Goal: Task Accomplishment & Management: Use online tool/utility

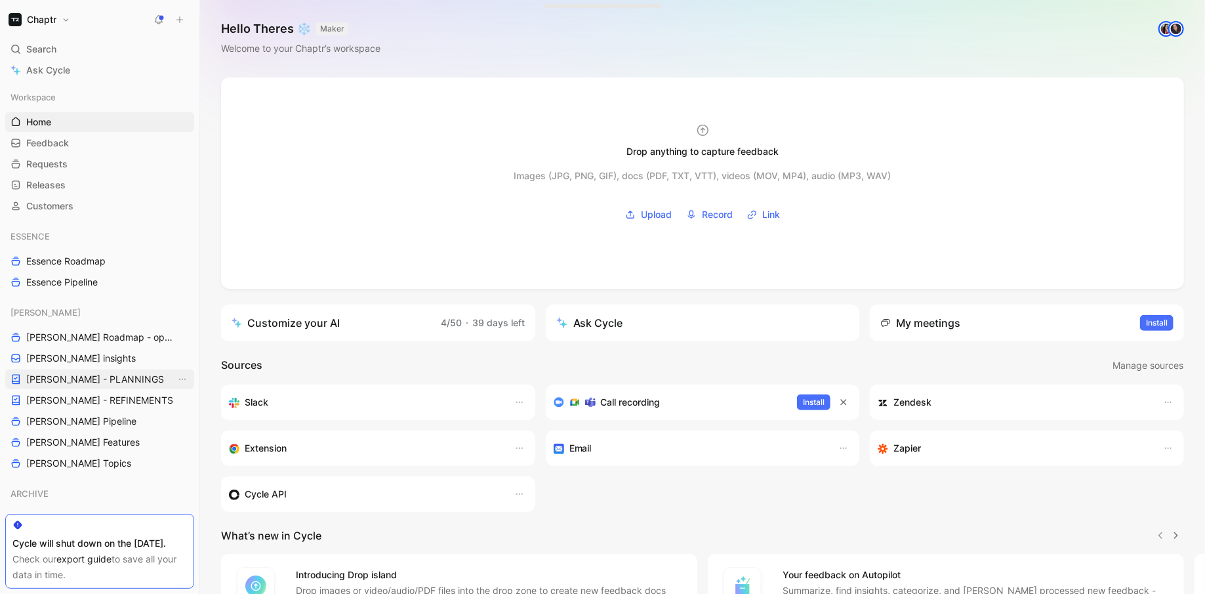
click at [117, 369] on link "[PERSON_NAME] - PLANNINGS" at bounding box center [99, 379] width 189 height 20
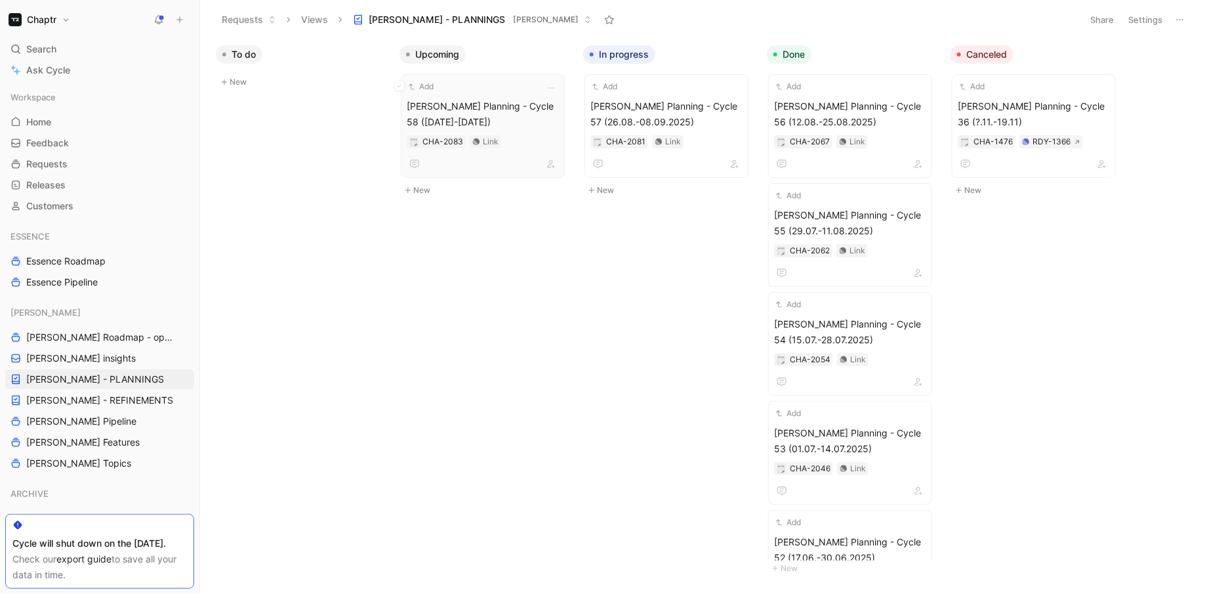
click at [511, 107] on span "[PERSON_NAME] Planning - Cycle 58 ([DATE]-[DATE])" at bounding box center [483, 113] width 152 height 31
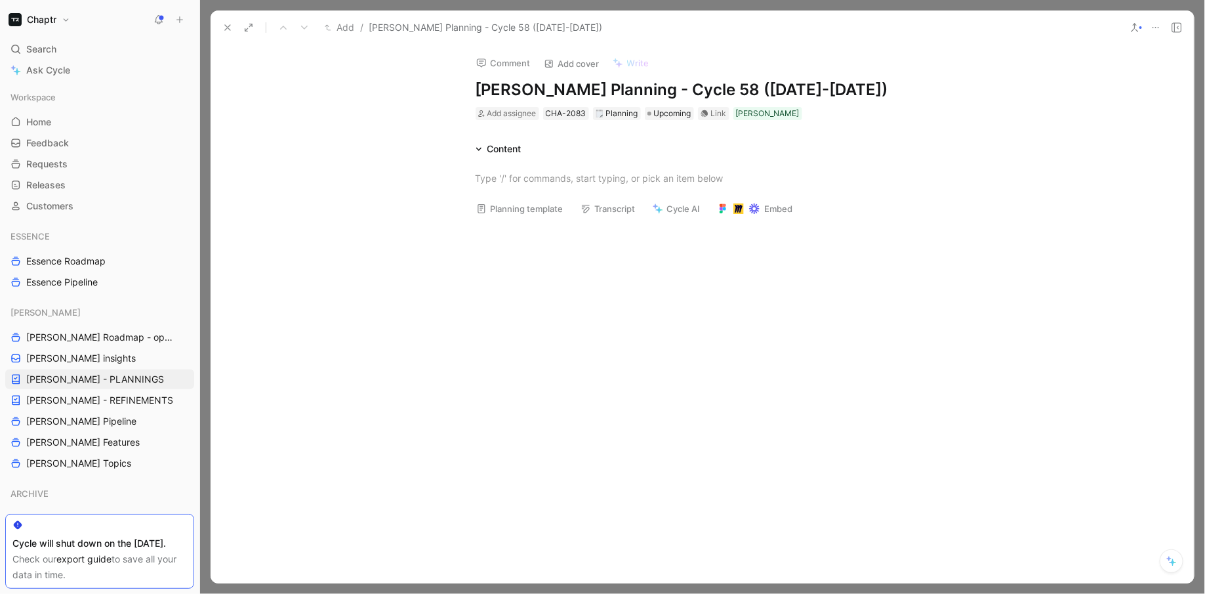
click at [224, 26] on icon at bounding box center [227, 27] width 10 height 10
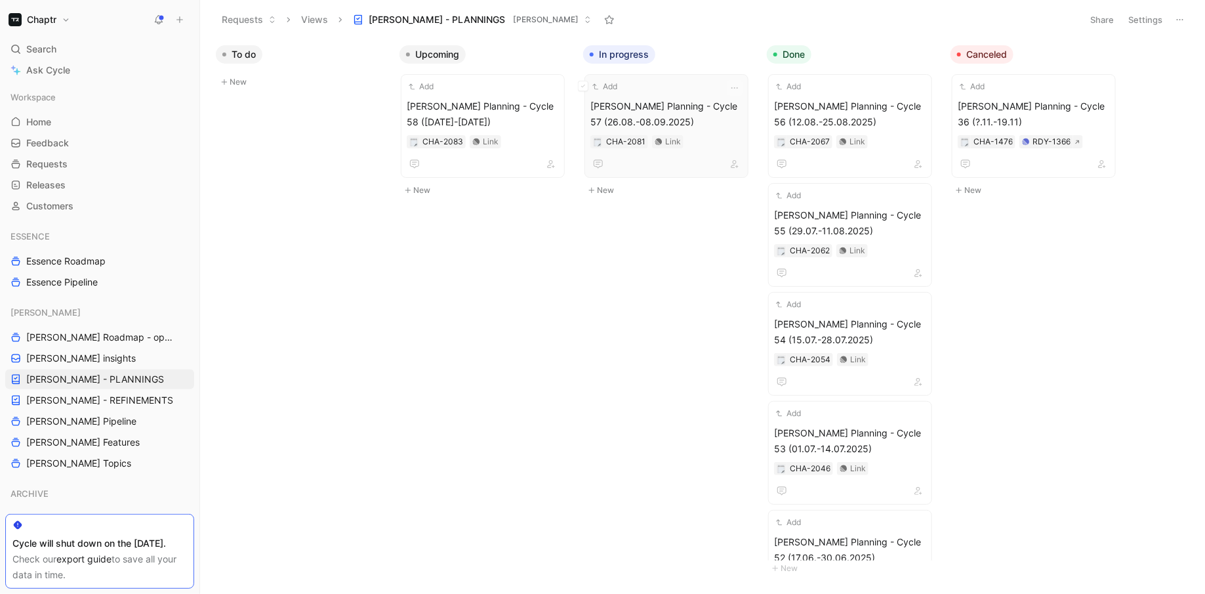
click at [642, 96] on div "Add [PERSON_NAME] Planning - Cycle 57 (26.08.-08.09.2025) CHA-2081 Link" at bounding box center [666, 126] width 152 height 92
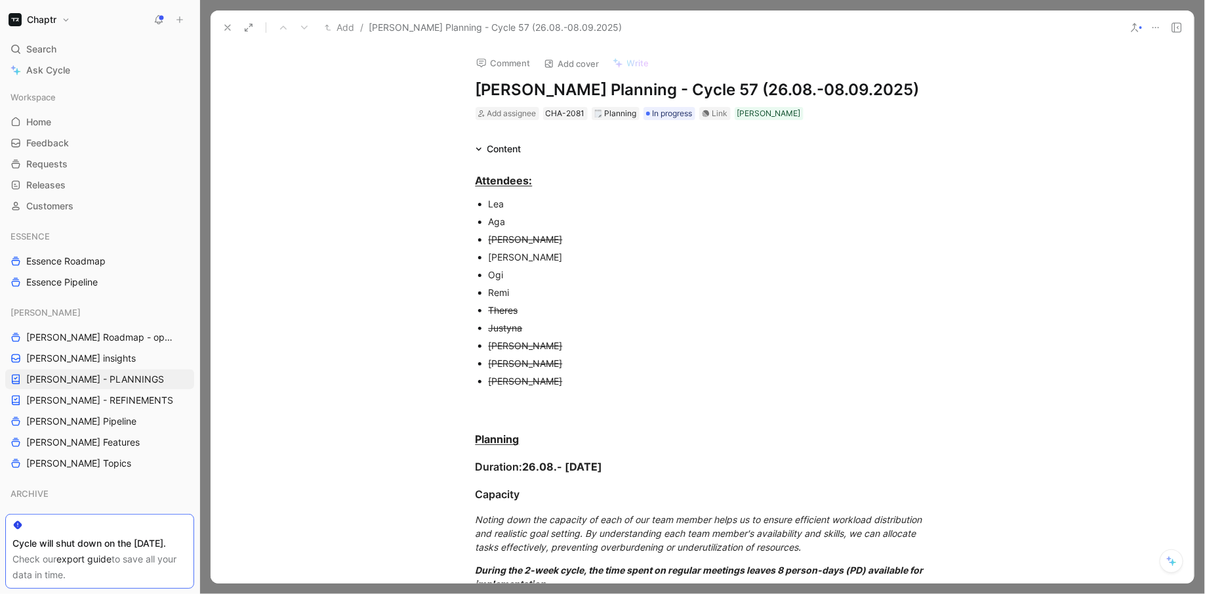
click at [590, 251] on div "[PERSON_NAME]" at bounding box center [709, 257] width 441 height 14
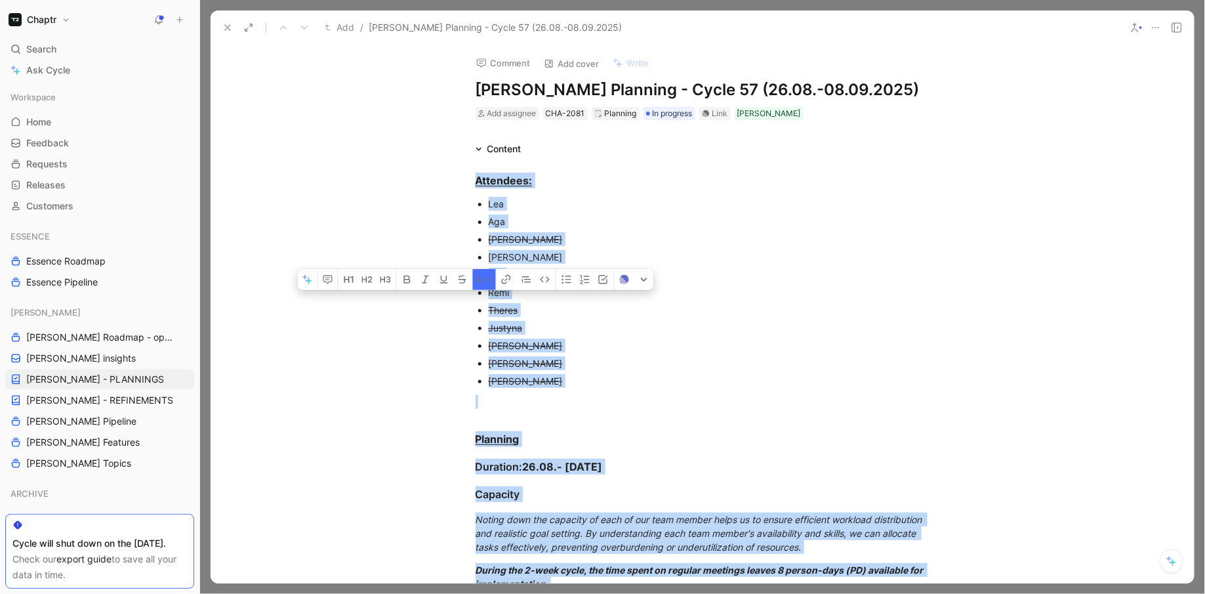
copy div "Loremipsu: Dol Sit Amet Conse Adi Elit Seddoe Tempori Utlab Etdolorema Aliq Eni…"
click at [225, 31] on icon at bounding box center [227, 27] width 10 height 10
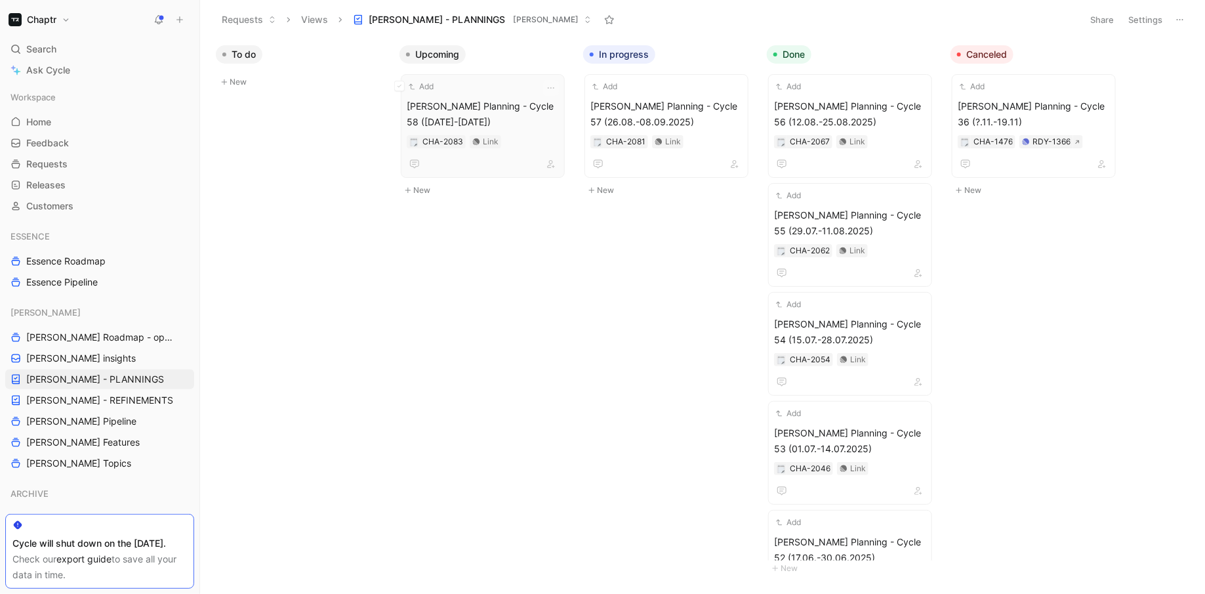
click at [466, 91] on div "Add" at bounding box center [474, 86] width 135 height 13
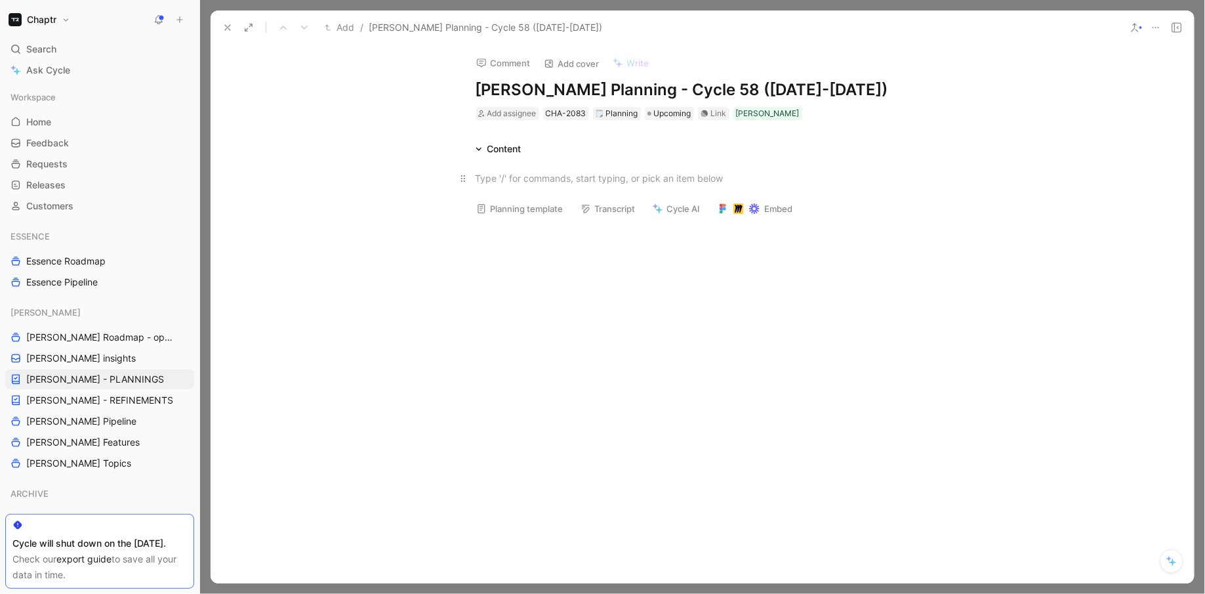
click at [486, 170] on p at bounding box center [703, 178] width 504 height 22
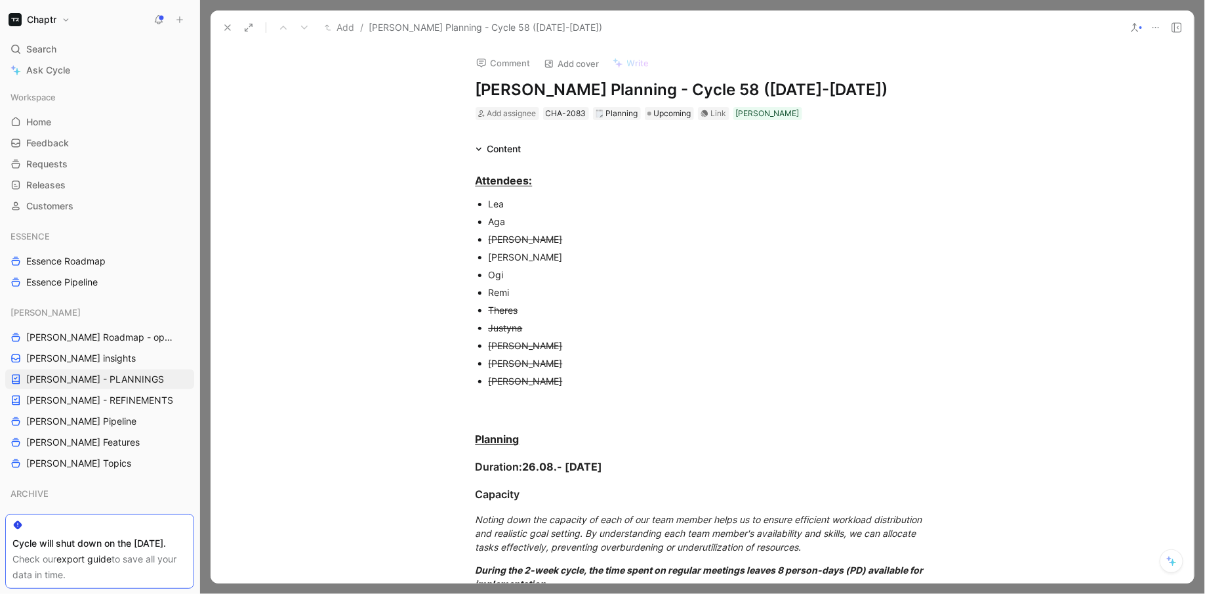
click at [510, 238] on div "[PERSON_NAME]" at bounding box center [709, 239] width 441 height 14
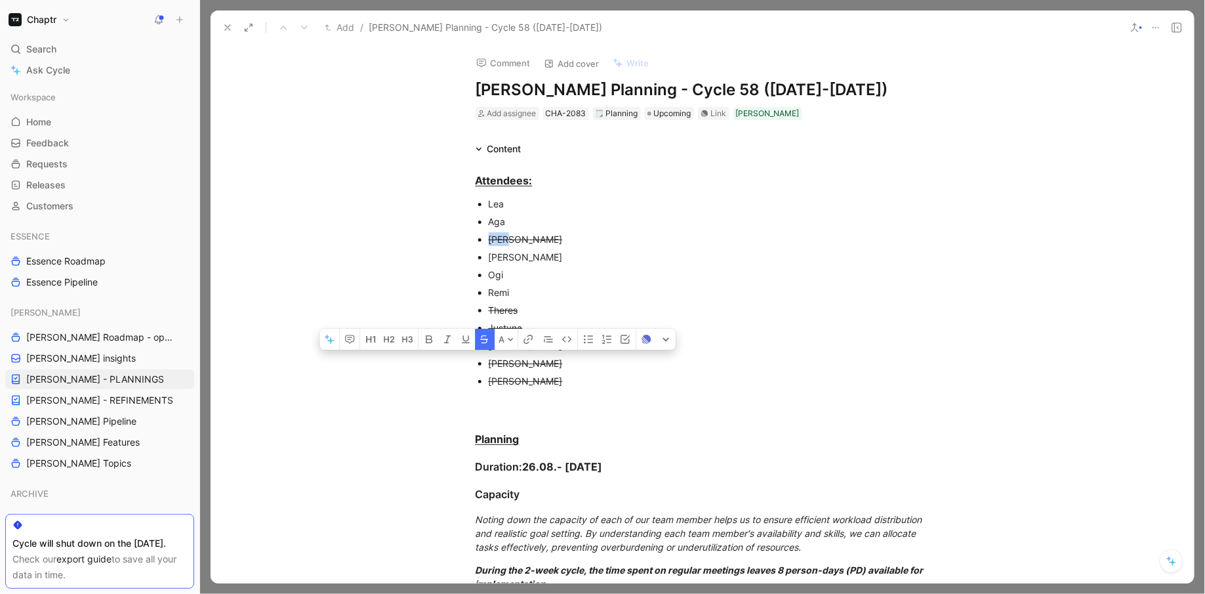
click at [486, 335] on icon "button" at bounding box center [484, 339] width 8 height 8
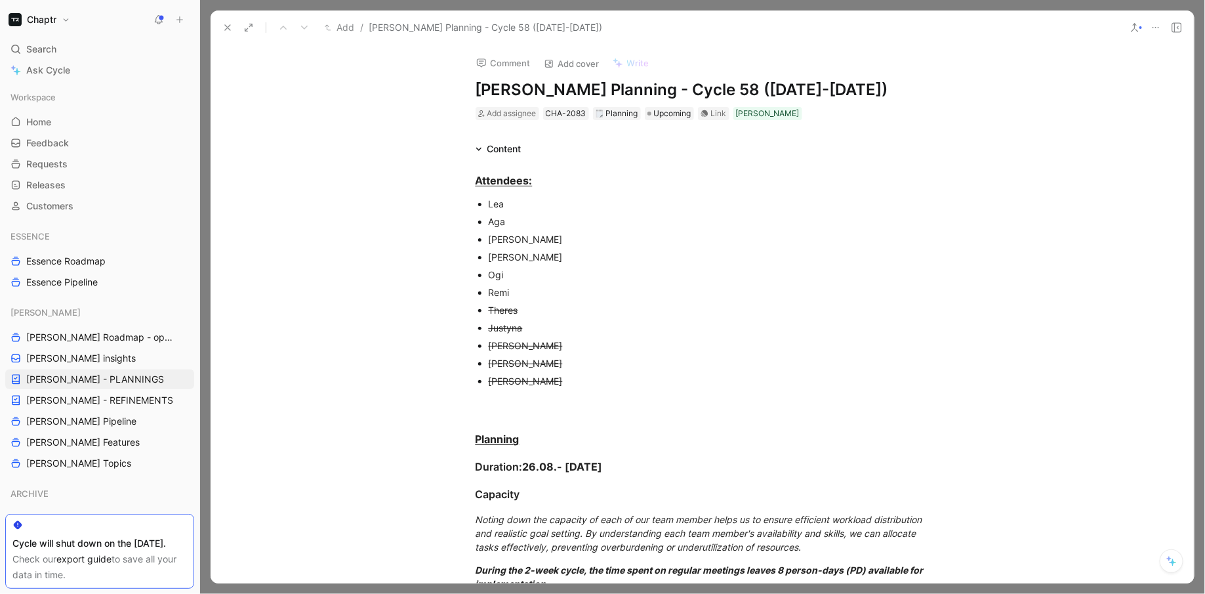
click at [502, 309] on s "Theres" at bounding box center [504, 309] width 30 height 11
click at [489, 399] on button "button" at bounding box center [492, 409] width 20 height 21
click at [500, 324] on s "Justyna" at bounding box center [506, 327] width 34 height 11
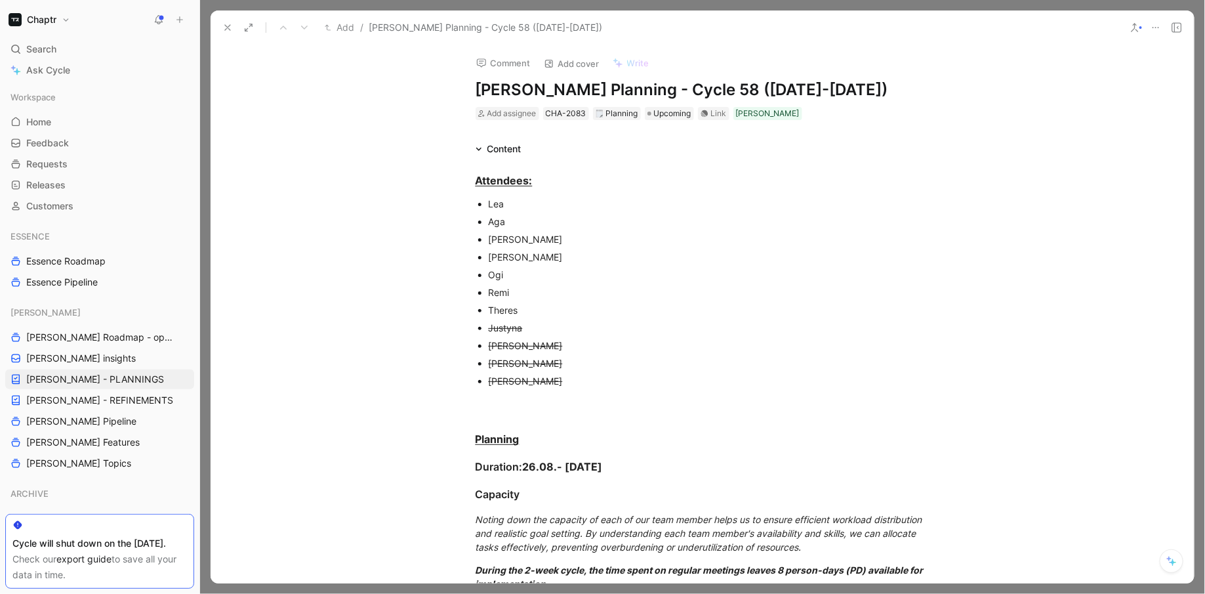
click at [500, 324] on s "Justyna" at bounding box center [506, 327] width 34 height 11
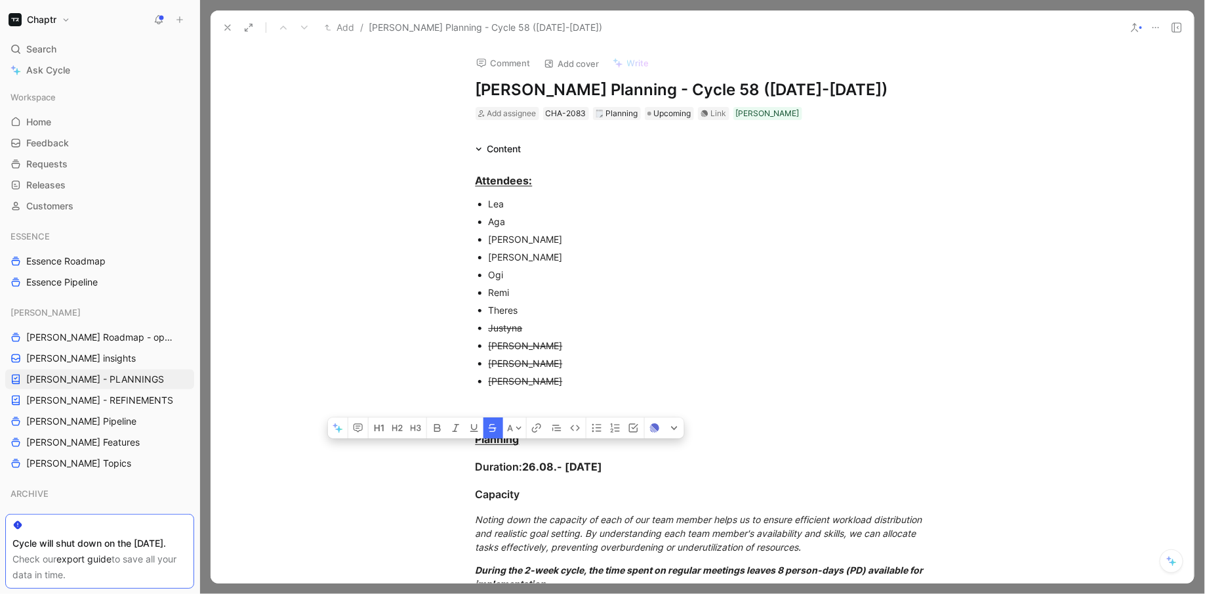
click at [500, 324] on s "Justyna" at bounding box center [506, 327] width 34 height 11
click at [495, 423] on icon "button" at bounding box center [492, 428] width 10 height 10
click at [552, 361] on div "[PERSON_NAME]" at bounding box center [709, 363] width 441 height 14
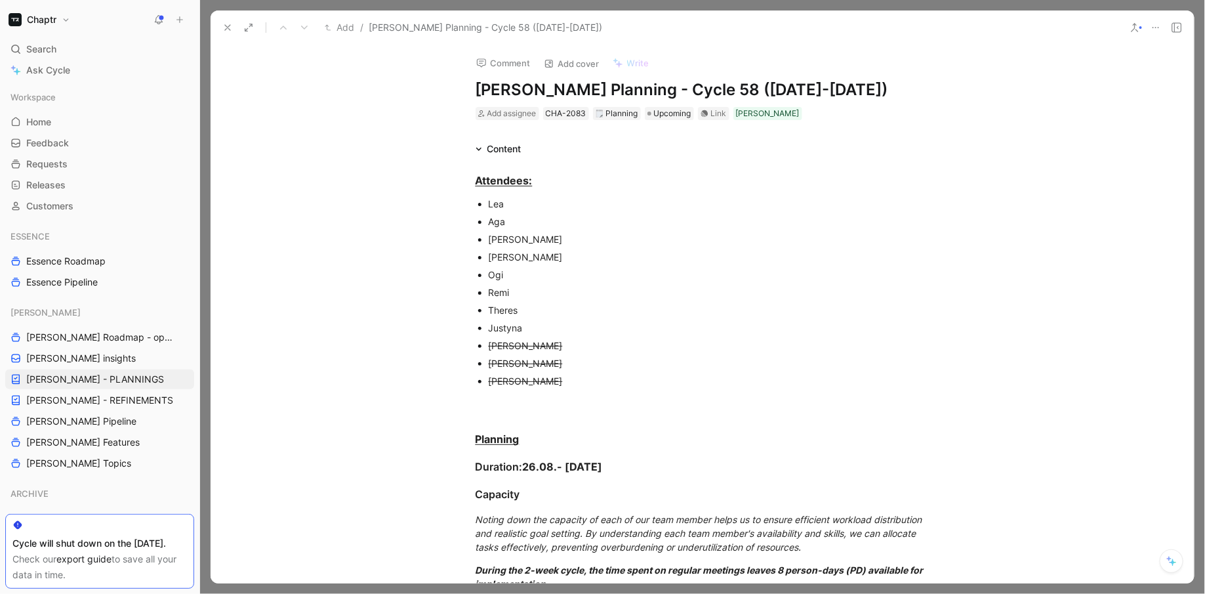
click at [545, 344] on s "[PERSON_NAME]" at bounding box center [526, 345] width 74 height 11
click at [522, 354] on p "[PERSON_NAME]" at bounding box center [709, 363] width 441 height 18
click at [528, 376] on s "[PERSON_NAME]" at bounding box center [526, 380] width 74 height 11
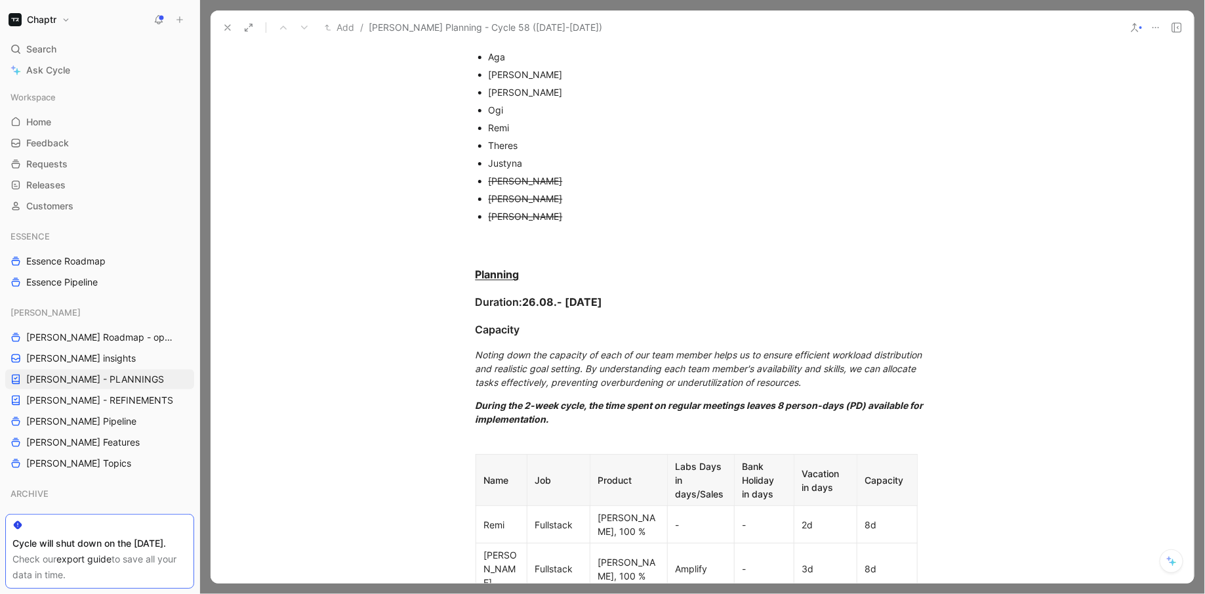
scroll to position [172, 0]
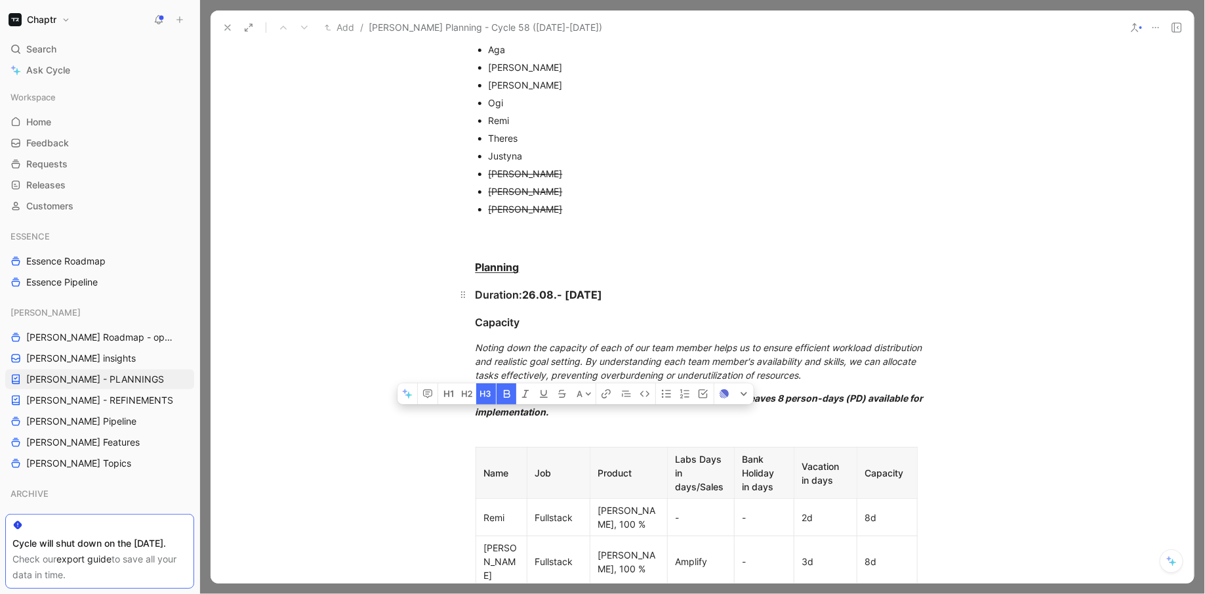
drag, startPoint x: 656, startPoint y: 300, endPoint x: 526, endPoint y: 293, distance: 130.8
click at [526, 293] on div "Duration: 26.08.- [DATE]" at bounding box center [703, 295] width 454 height 16
click at [537, 296] on strong "26.08.- [DATE]" at bounding box center [563, 294] width 80 height 13
drag, startPoint x: 533, startPoint y: 293, endPoint x: 540, endPoint y: 295, distance: 6.7
click at [540, 295] on strong "26.08.- [DATE]" at bounding box center [563, 294] width 80 height 13
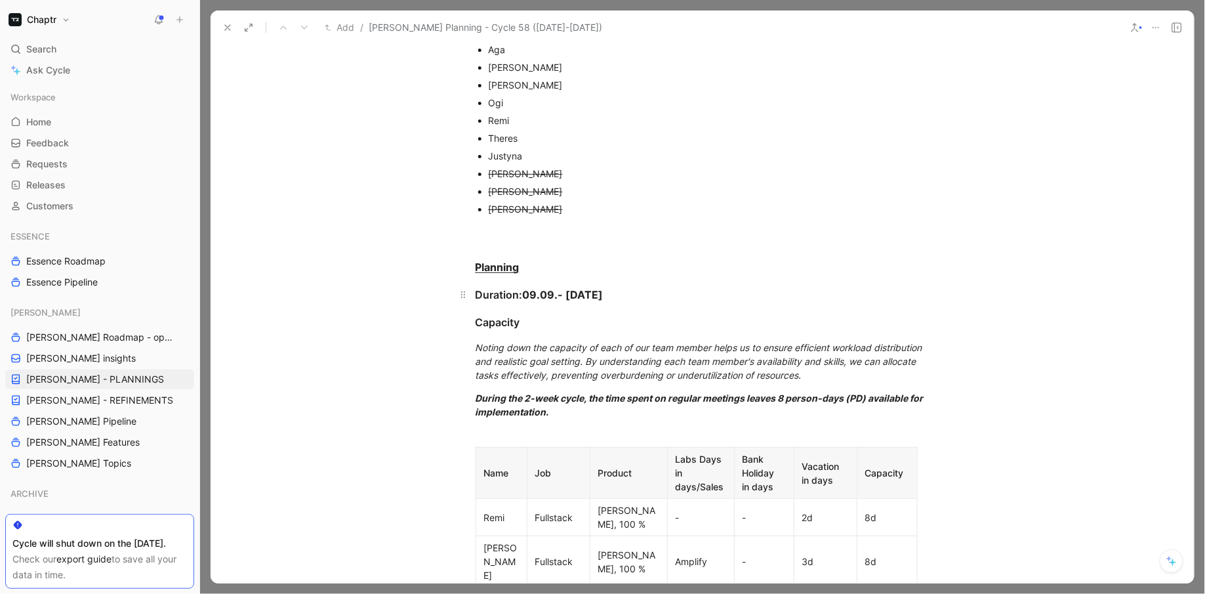
click at [569, 299] on strong "09.09.- [DATE]" at bounding box center [563, 294] width 81 height 13
click at [581, 290] on strong "09.09.- [DATE]" at bounding box center [563, 294] width 81 height 13
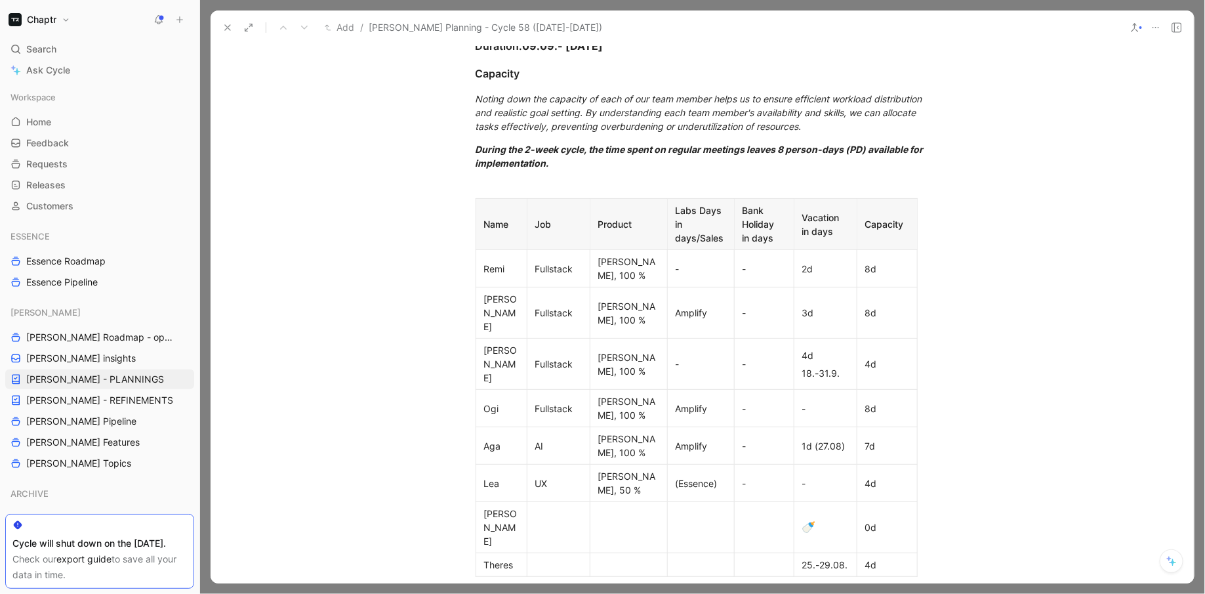
scroll to position [420, 0]
click at [702, 306] on div "Amplify" at bounding box center [701, 313] width 51 height 14
click at [707, 402] on div "Amplify" at bounding box center [701, 409] width 51 height 14
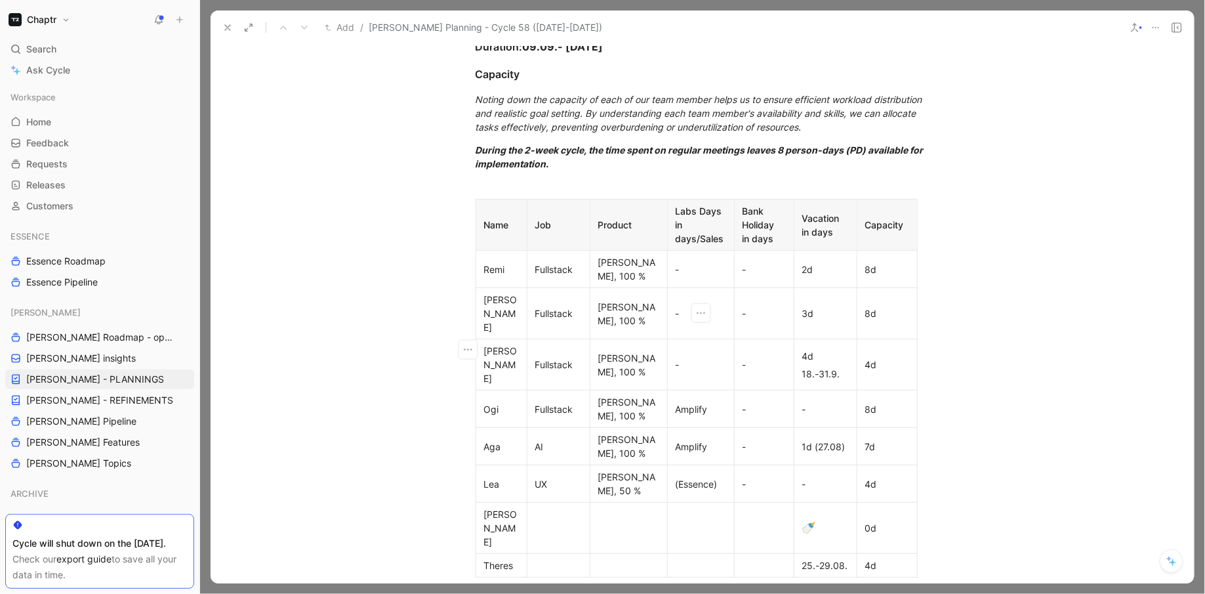
click at [707, 402] on div "Amplify" at bounding box center [701, 409] width 51 height 14
click at [697, 402] on div "Amplify" at bounding box center [701, 409] width 51 height 14
click at [701, 440] on div "Amplify" at bounding box center [701, 447] width 51 height 14
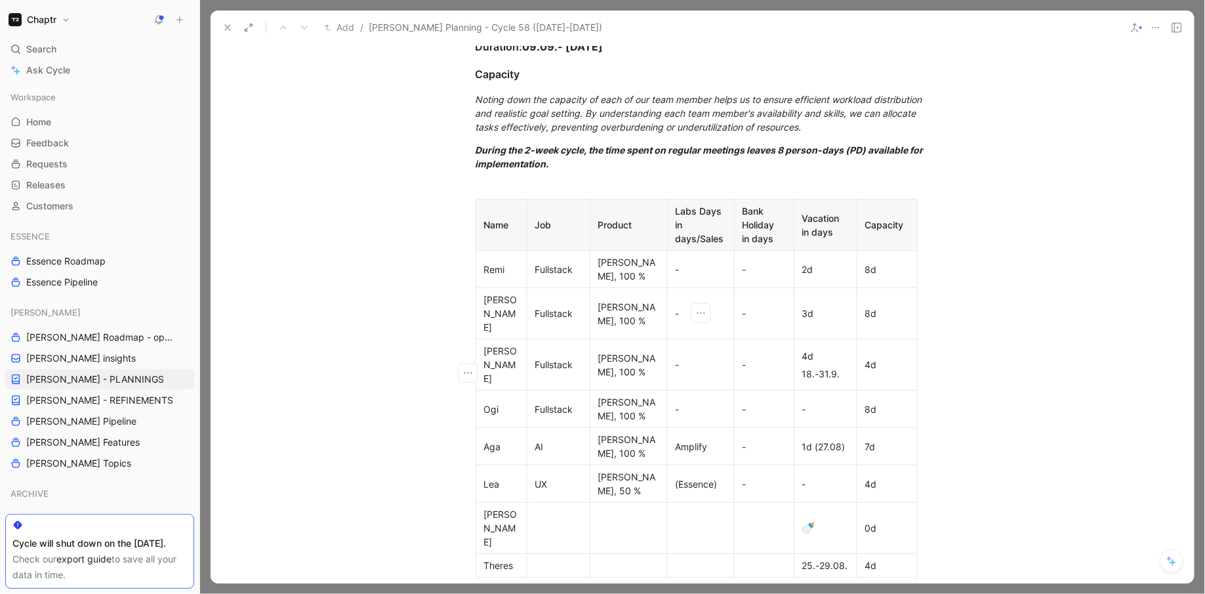
click at [701, 440] on div "Amplify" at bounding box center [701, 447] width 51 height 14
click at [808, 264] on div "2d" at bounding box center [825, 269] width 47 height 14
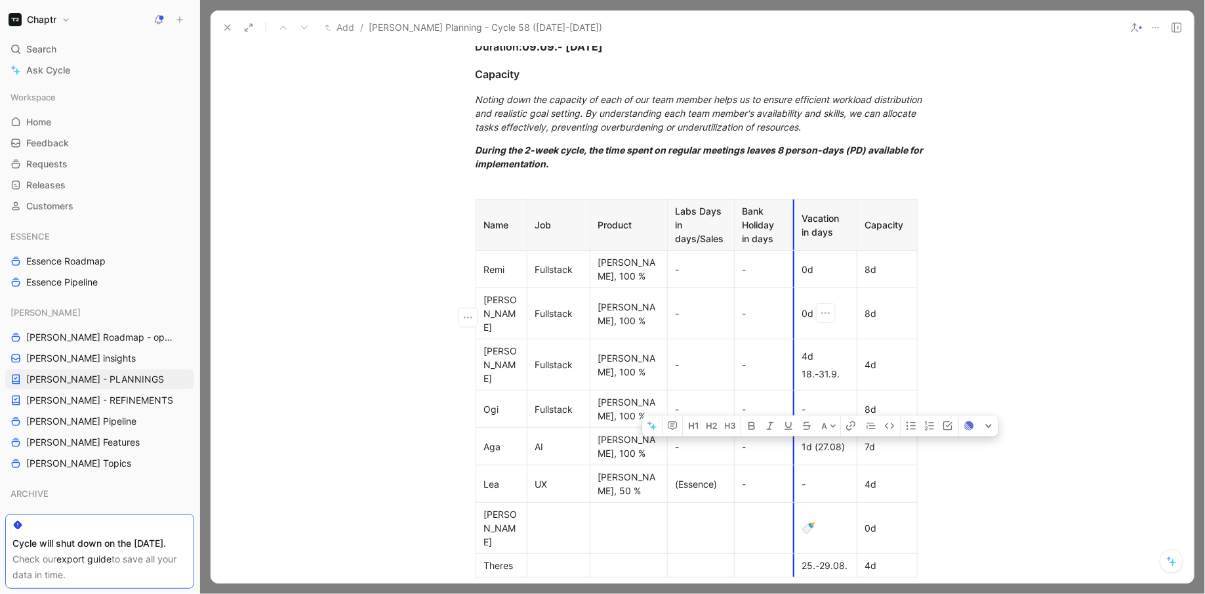
drag, startPoint x: 845, startPoint y: 329, endPoint x: 796, endPoint y: 329, distance: 48.6
click at [796, 339] on td "4d 18.-31.9." at bounding box center [825, 364] width 63 height 51
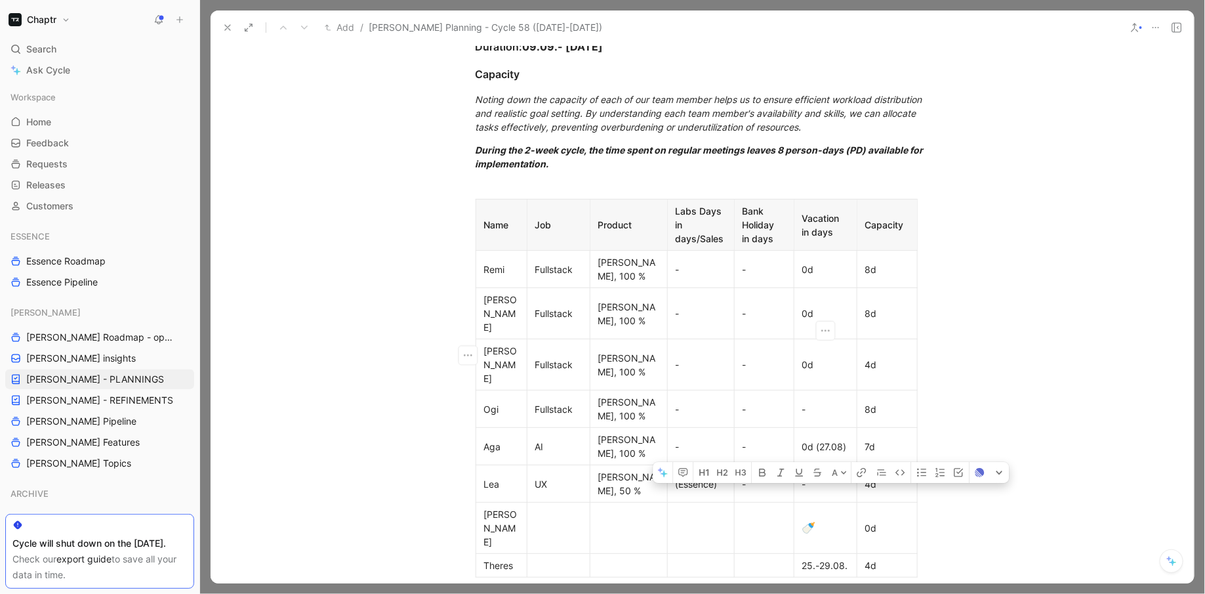
drag, startPoint x: 846, startPoint y: 355, endPoint x: 816, endPoint y: 354, distance: 29.6
click at [816, 440] on div "0d (27.08)" at bounding box center [825, 447] width 47 height 14
click at [816, 558] on div "25.-29.08." at bounding box center [825, 565] width 47 height 14
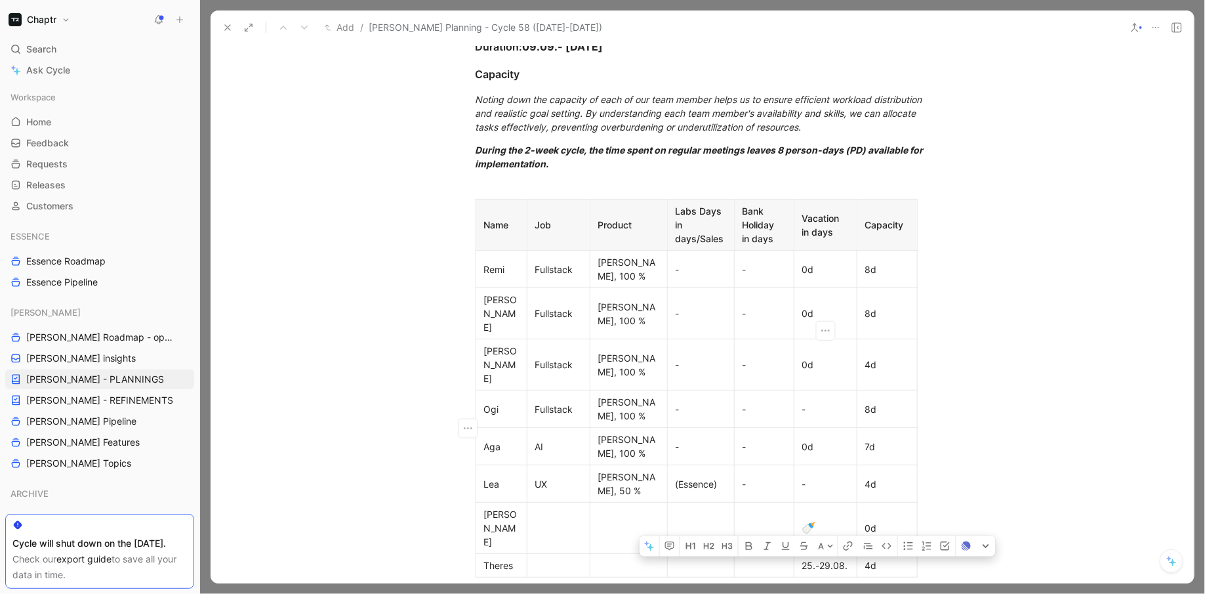
click at [816, 558] on div "25.-29.08." at bounding box center [825, 565] width 47 height 14
click at [872, 262] on div "8d" at bounding box center [887, 269] width 44 height 14
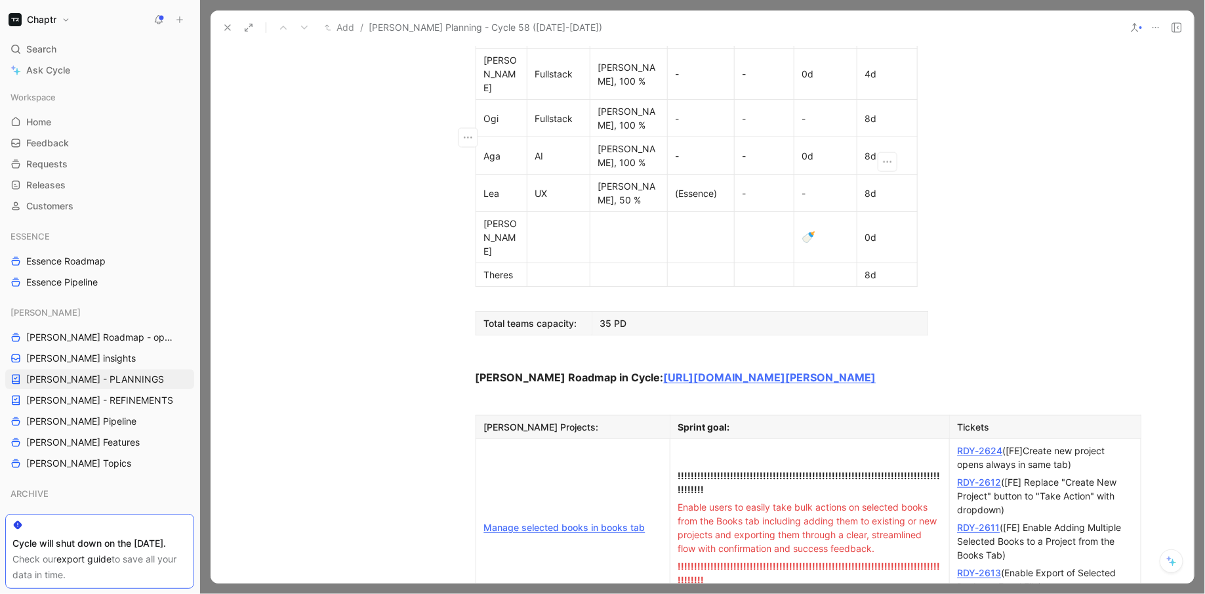
scroll to position [739, 0]
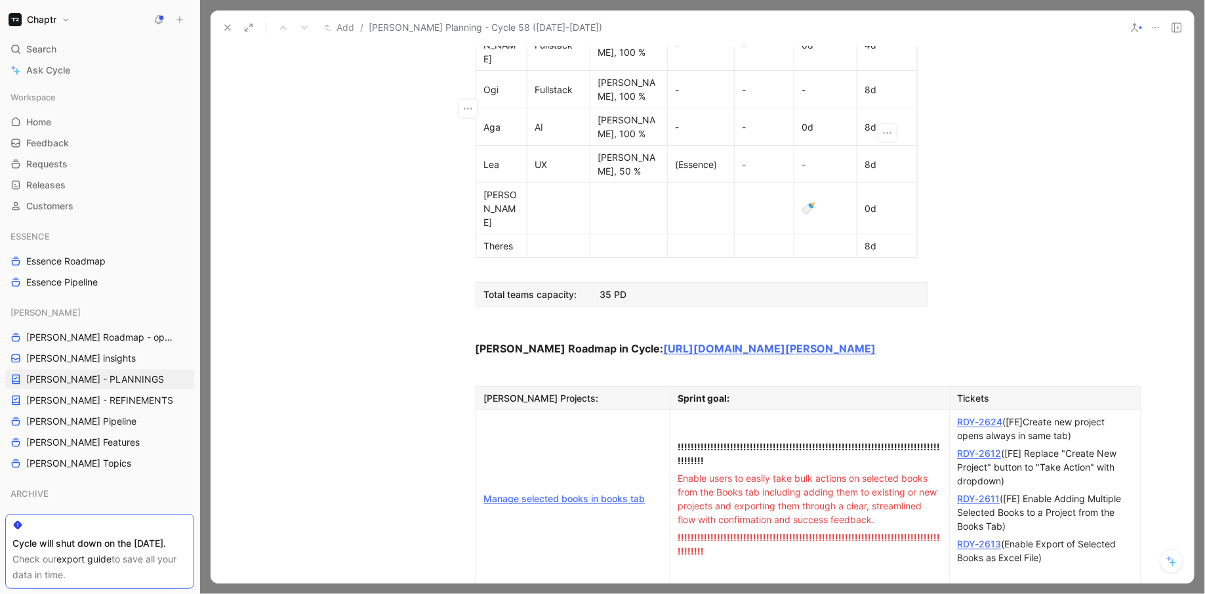
click at [854, 441] on span "!!!!!!!!!!!!!!!!!!!!!!!!!!!!!!!!!!!!!!!!!!!!!!!!!!!!!!!!!!!!!!!!!!!!!!!!!!!!!!!…" at bounding box center [809, 453] width 262 height 25
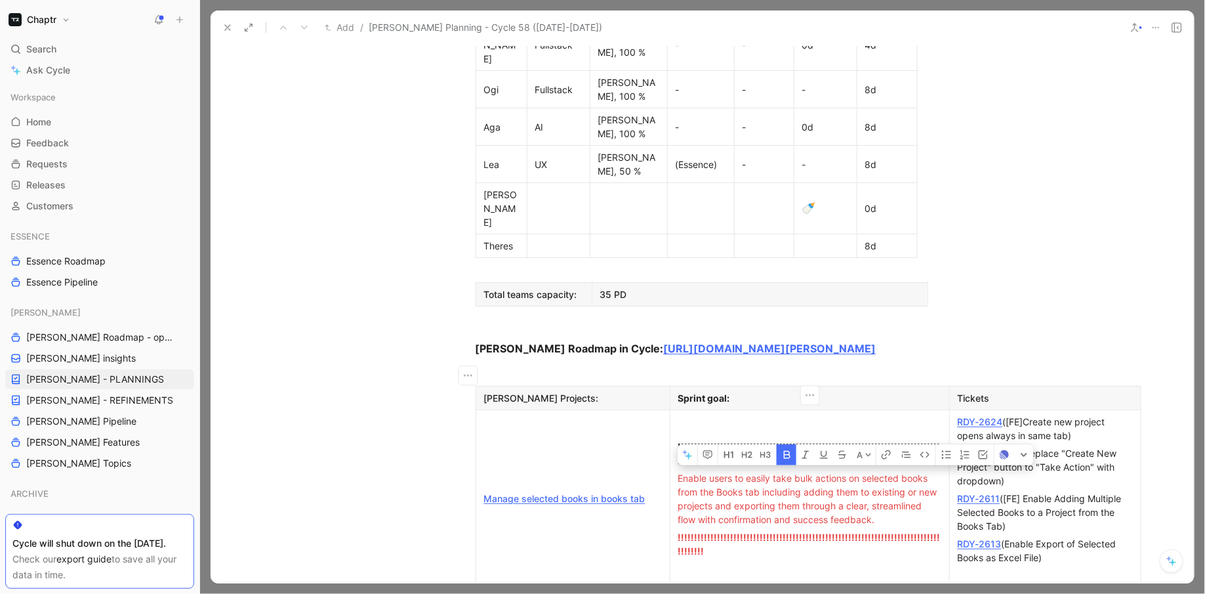
click at [854, 441] on span "!!!!!!!!!!!!!!!!!!!!!!!!!!!!!!!!!!!!!!!!!!!!!!!!!!!!!!!!!!!!!!!!!!!!!!!!!!!!!!!…" at bounding box center [809, 453] width 262 height 25
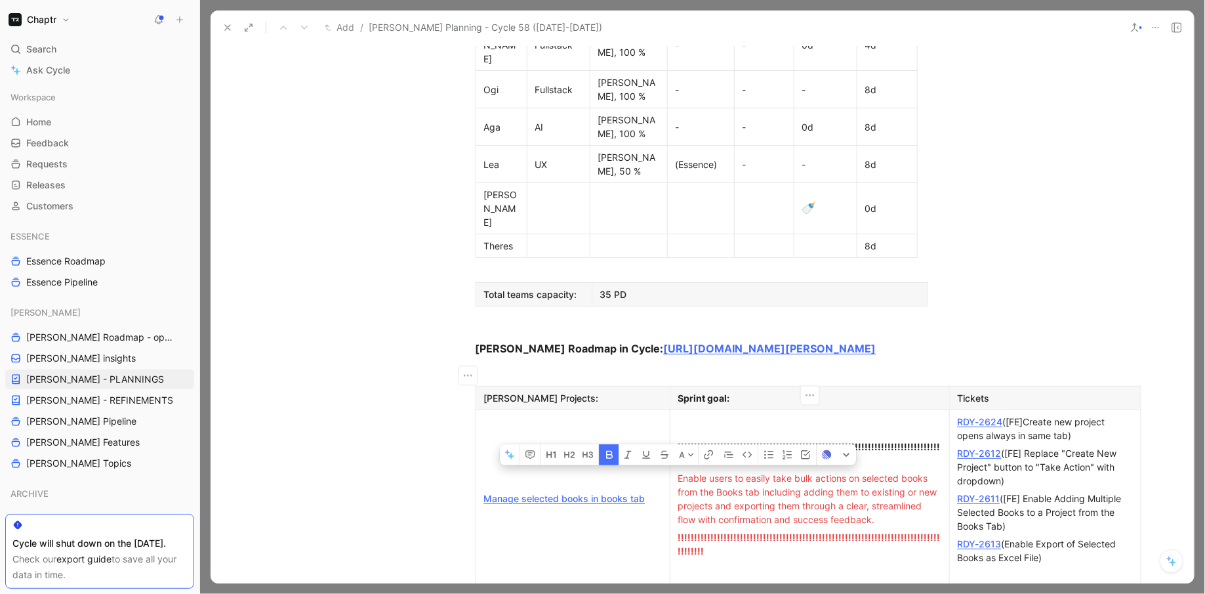
click at [854, 441] on span "!!!!!!!!!!!!!!!!!!!!!!!!!!!!!!!!!!!!!!!!!!!!!!!!!!!!!!!!!!!!!!!!!!!!!!!!!!!!!!!…" at bounding box center [809, 453] width 262 height 25
click at [676, 444] on button "A" at bounding box center [686, 454] width 23 height 21
click at [685, 428] on div "Red" at bounding box center [695, 431] width 59 height 16
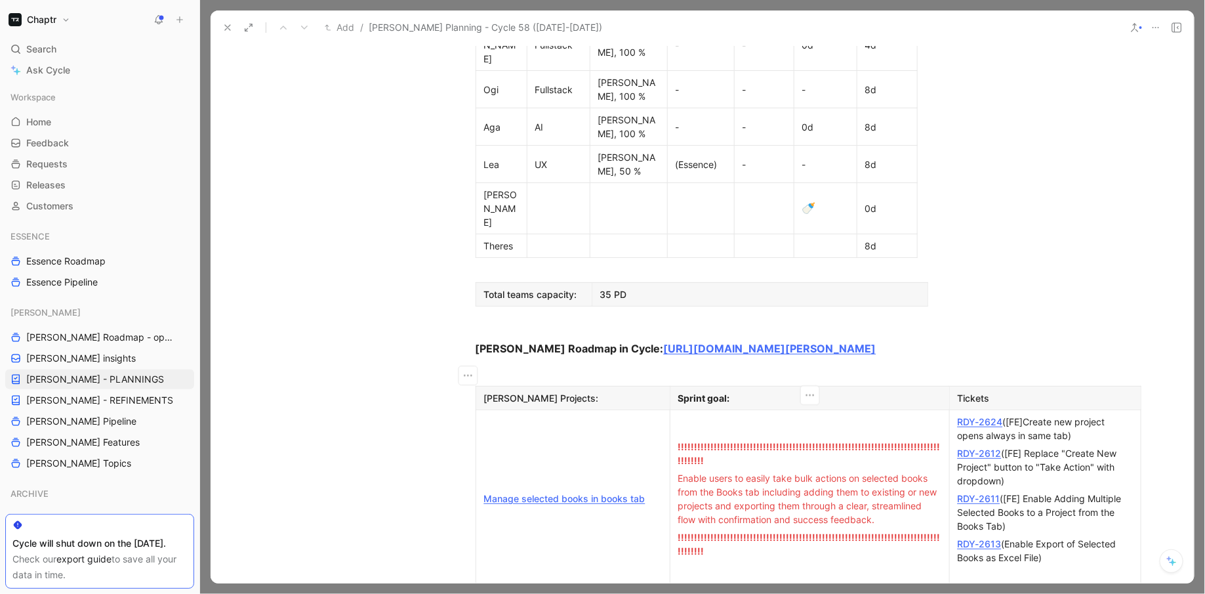
click at [758, 472] on span "Enable users to easily take bulk actions on selected books from the Books tab i…" at bounding box center [809, 498] width 262 height 52
click at [982, 416] on link "RDY-2624" at bounding box center [980, 421] width 45 height 11
click at [986, 447] on link "RDY-2612" at bounding box center [980, 452] width 44 height 11
click at [977, 491] on div "RDY-2611 ([FE] Enable Adding Multiple Selected Books to a Project from the Book…" at bounding box center [1045, 511] width 175 height 41
click at [978, 491] on div "RDY-2611 ([FE] Enable Adding Multiple Selected Books to a Project from the Book…" at bounding box center [1045, 511] width 175 height 41
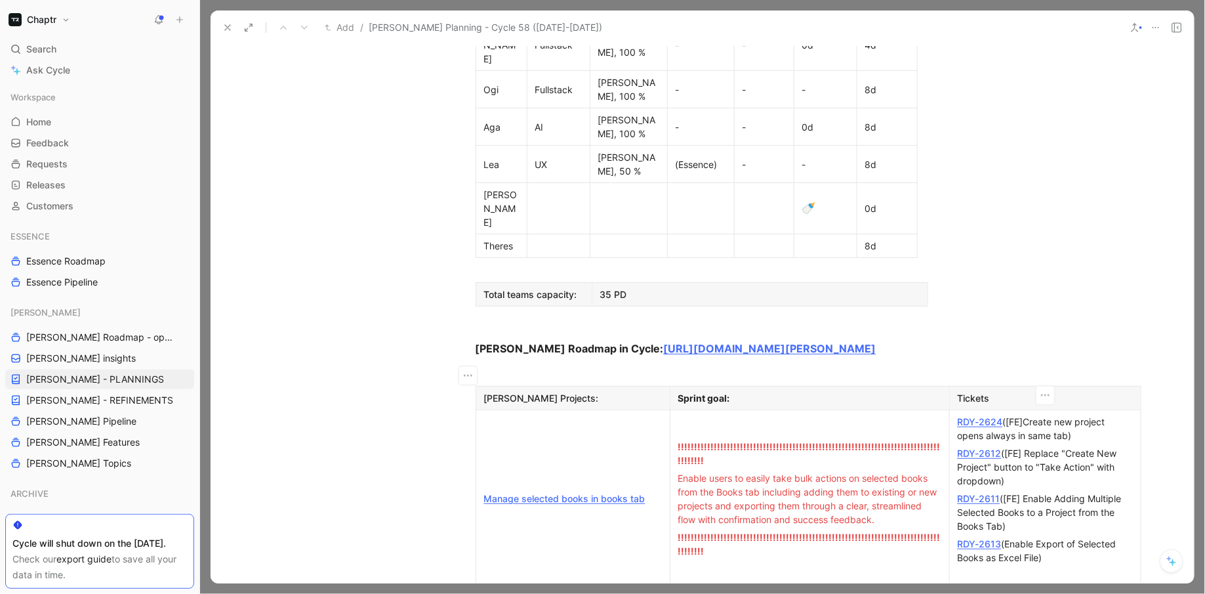
click at [978, 491] on div "RDY-2611 ([FE] Enable Adding Multiple Selected Books to a Project from the Book…" at bounding box center [1045, 511] width 175 height 41
click at [978, 493] on link "RDY-2611" at bounding box center [979, 498] width 43 height 11
click at [983, 538] on link "RDY-2613" at bounding box center [980, 543] width 44 height 11
drag, startPoint x: 1052, startPoint y: 432, endPoint x: 956, endPoint y: 372, distance: 113.8
click at [956, 410] on td "RDY-2624 ([FE]Create new project opens always in same tab) RDY-2612 ([FE] Repla…" at bounding box center [1045, 498] width 192 height 177
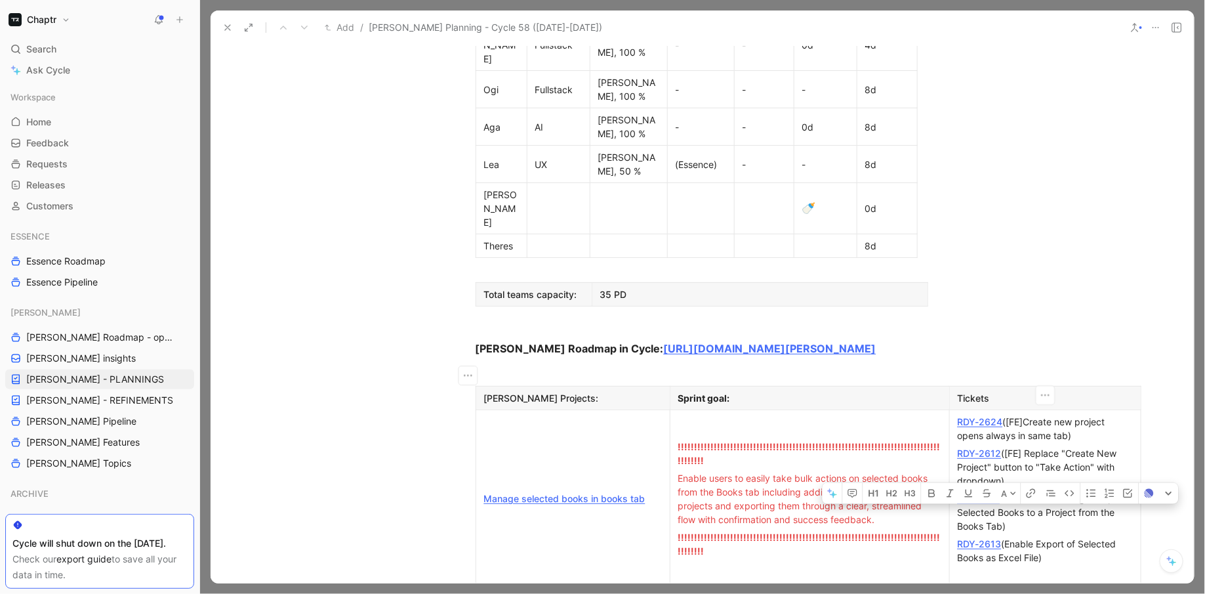
copy td "RDY-2611 ([FE] Enable Adding Multiple Selected Books to a Project from the Book…"
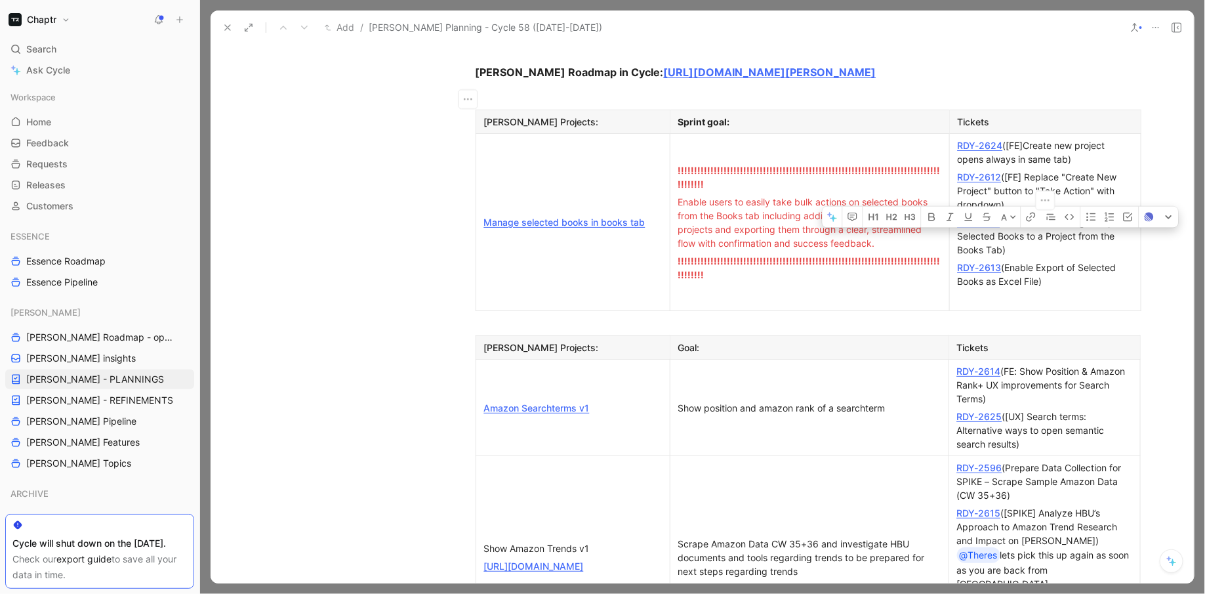
scroll to position [1014, 0]
click at [497, 362] on td "Amazon Searchterms v1" at bounding box center [573, 410] width 194 height 96
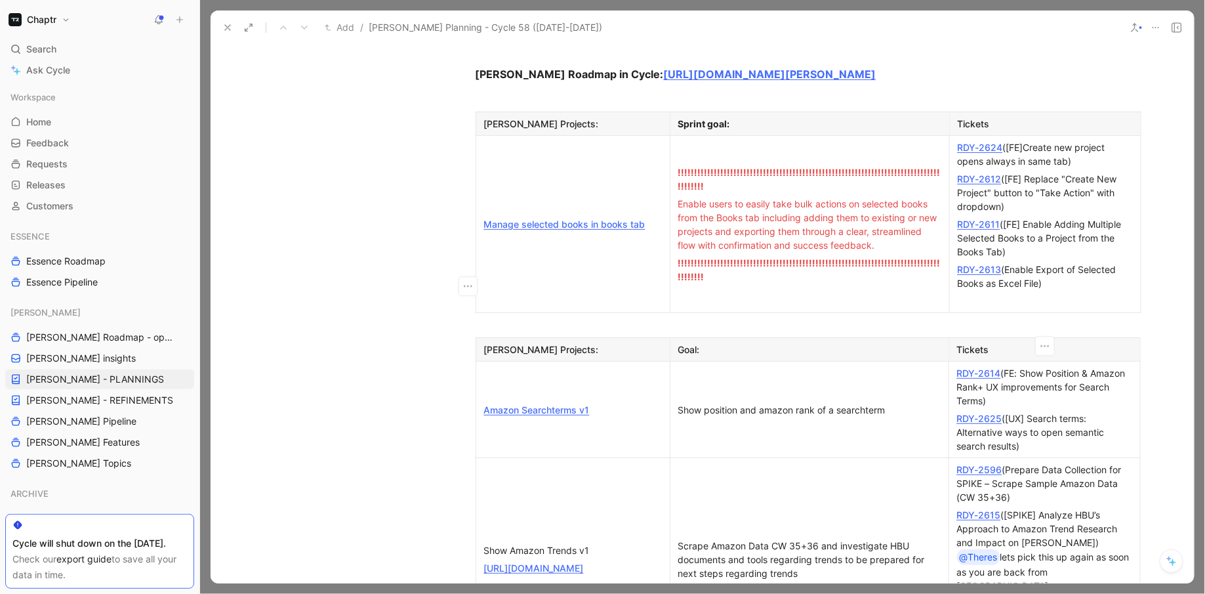
click at [987, 367] on link "RDY-2614" at bounding box center [979, 372] width 44 height 11
click at [982, 413] on link "RDY-2625" at bounding box center [979, 418] width 45 height 11
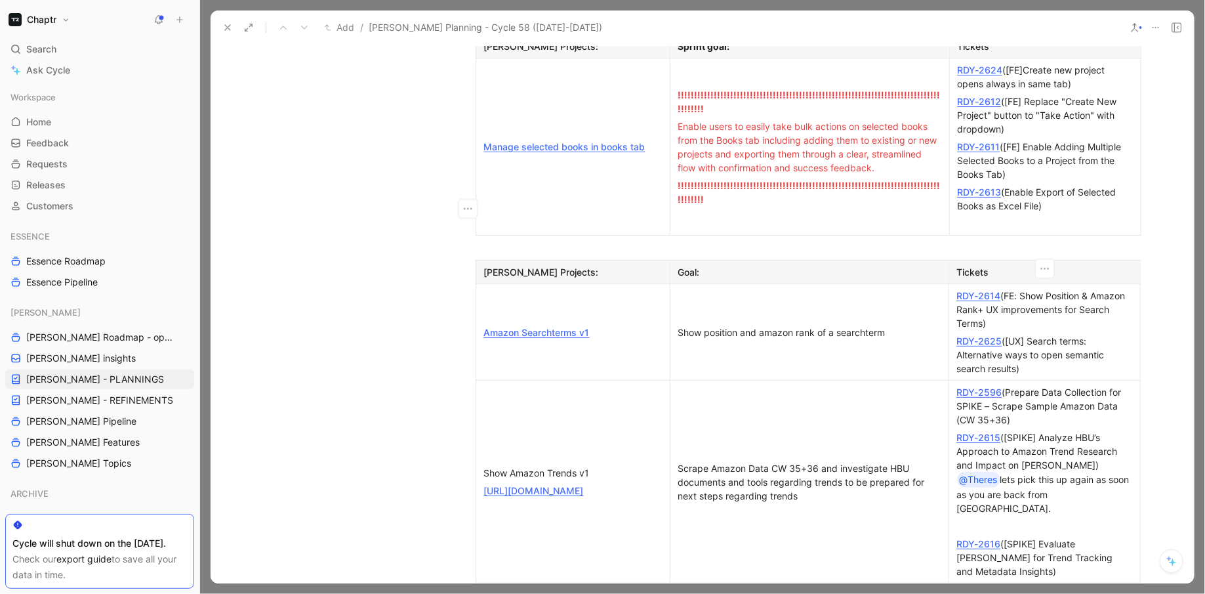
scroll to position [1107, 0]
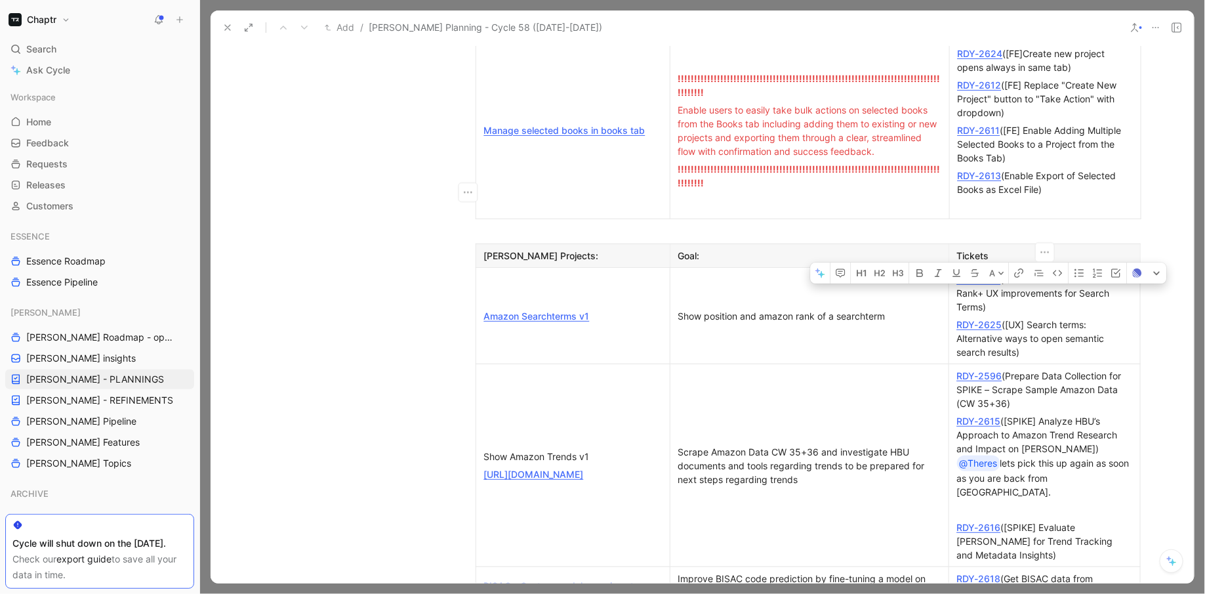
drag, startPoint x: 1030, startPoint y: 178, endPoint x: 957, endPoint y: 154, distance: 77.2
click at [956, 270] on p "RDY-2614 (FE: Show Position & Amazon Rank+ UX improvements for Search Terms)" at bounding box center [1045, 292] width 186 height 45
copy div "RDY-2614 (FE: Show Position & Amazon Rank+ UX improvements for Search Terms)"
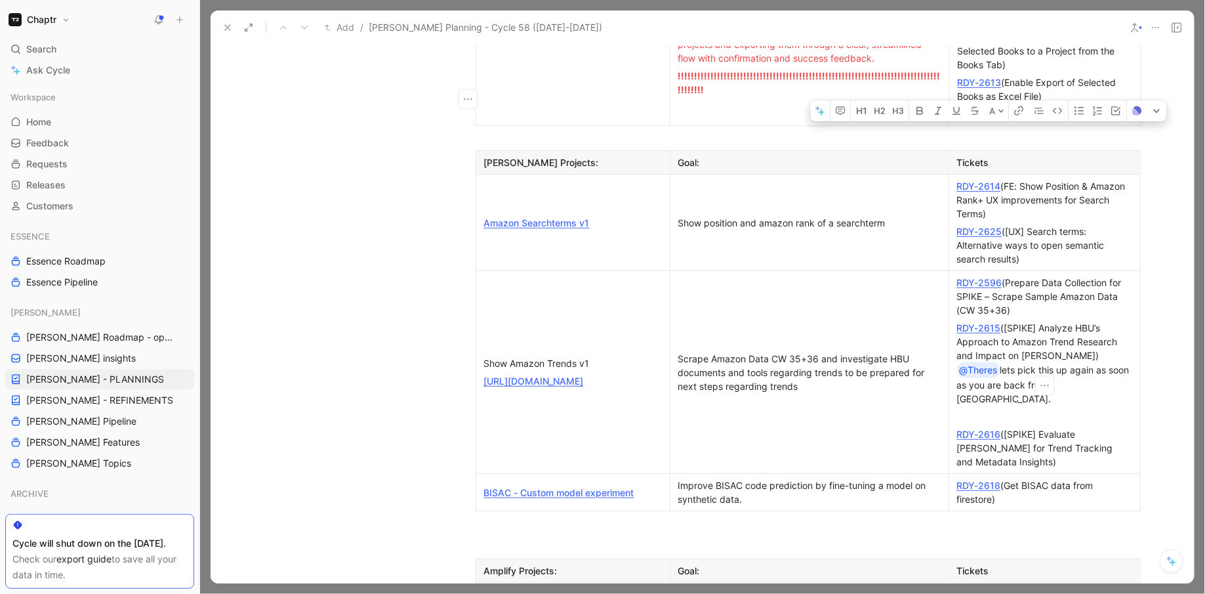
scroll to position [1204, 0]
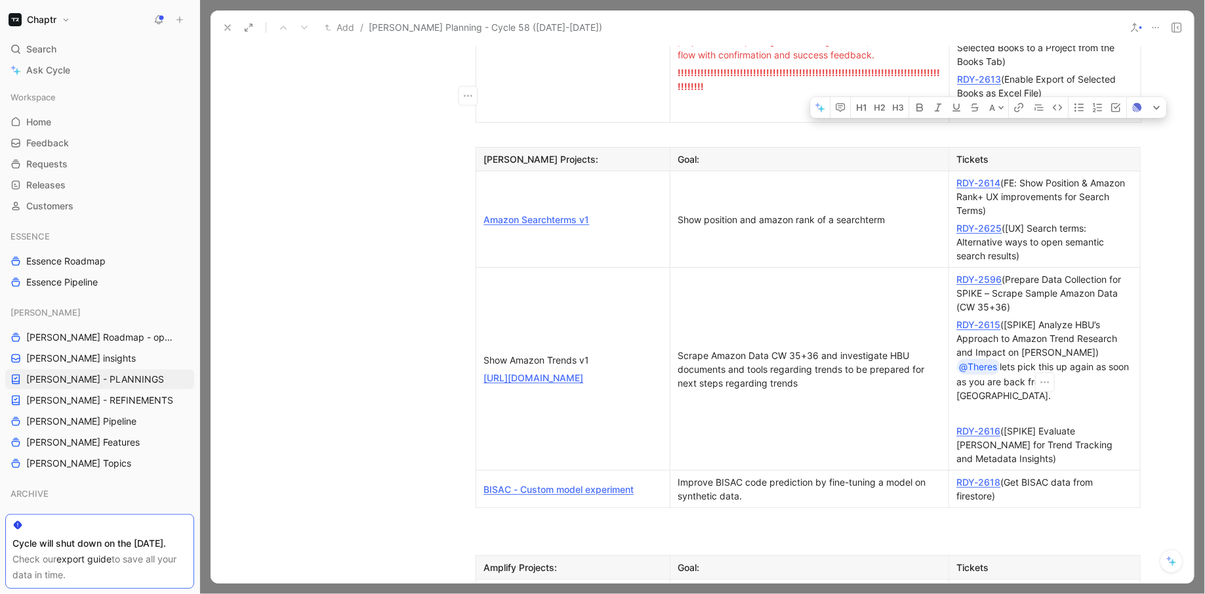
click at [1020, 318] on div "RDY-2615 ([SPIKE] Analyze HBU’s Approach to Amazon Trend Research and Impact on…" at bounding box center [1044, 360] width 175 height 85
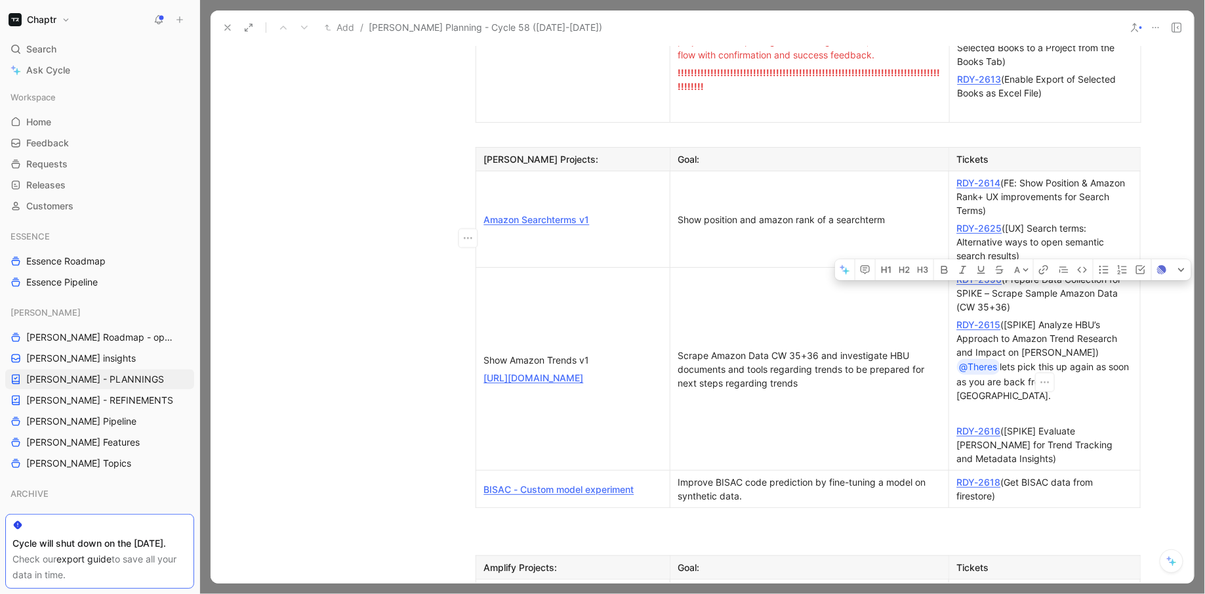
click at [1020, 318] on div "RDY-2615 ([SPIKE] Analyze HBU’s Approach to Amazon Trend Research and Impact on…" at bounding box center [1044, 360] width 175 height 85
click at [1016, 318] on div "RDY-2615 ([SPIKE] Analyze HBU’s Approach to Amazon Trend Research and Impact on…" at bounding box center [1044, 360] width 175 height 85
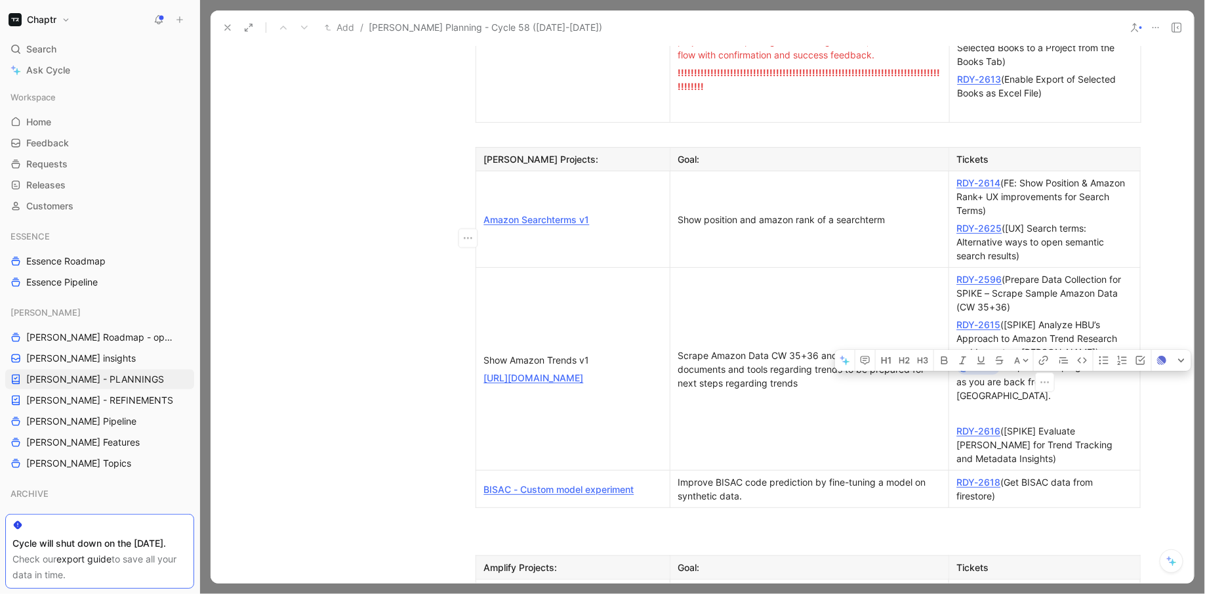
click at [1016, 318] on div "RDY-2615 ([SPIKE] Analyze HBU’s Approach to Amazon Trend Research and Impact on…" at bounding box center [1044, 360] width 175 height 85
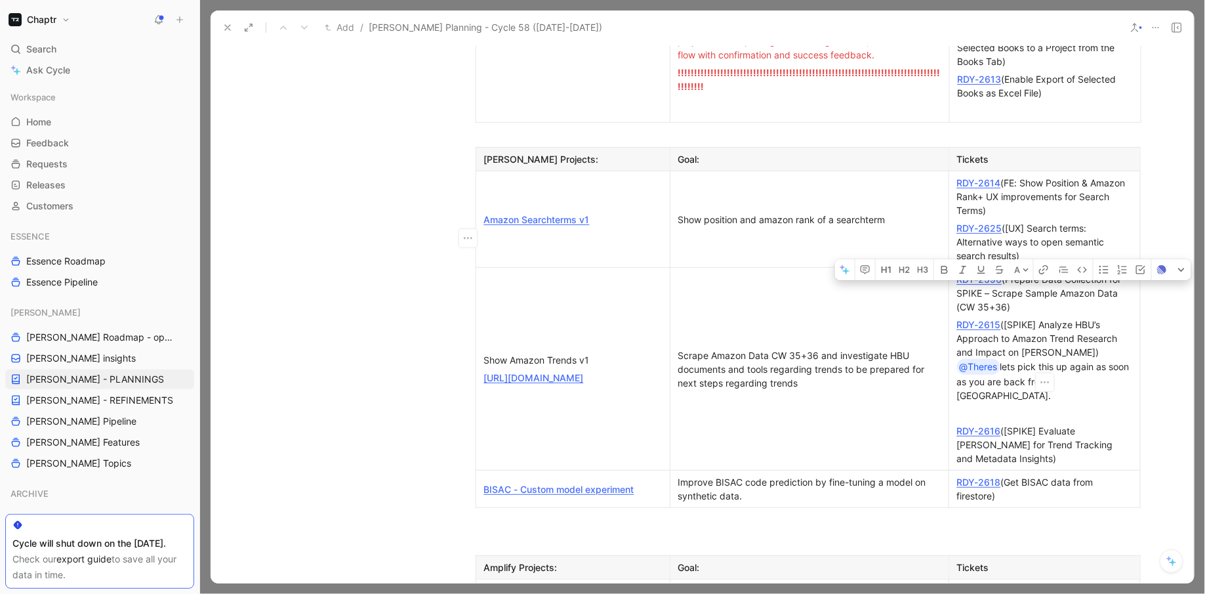
click at [1016, 318] on div "RDY-2615 ([SPIKE] Analyze HBU’s Approach to Amazon Trend Research and Impact on…" at bounding box center [1044, 360] width 175 height 85
click at [1028, 318] on div "RDY-2615 ([SPIKE] Analyze HBU’s Approach to Amazon Trend Research and Impact on…" at bounding box center [1044, 360] width 175 height 85
click at [1024, 272] on div "RDY-2596 (Prepare Data Collection for SPIKE – Scrape Sample Amazon Data (CW 35+…" at bounding box center [1044, 292] width 175 height 41
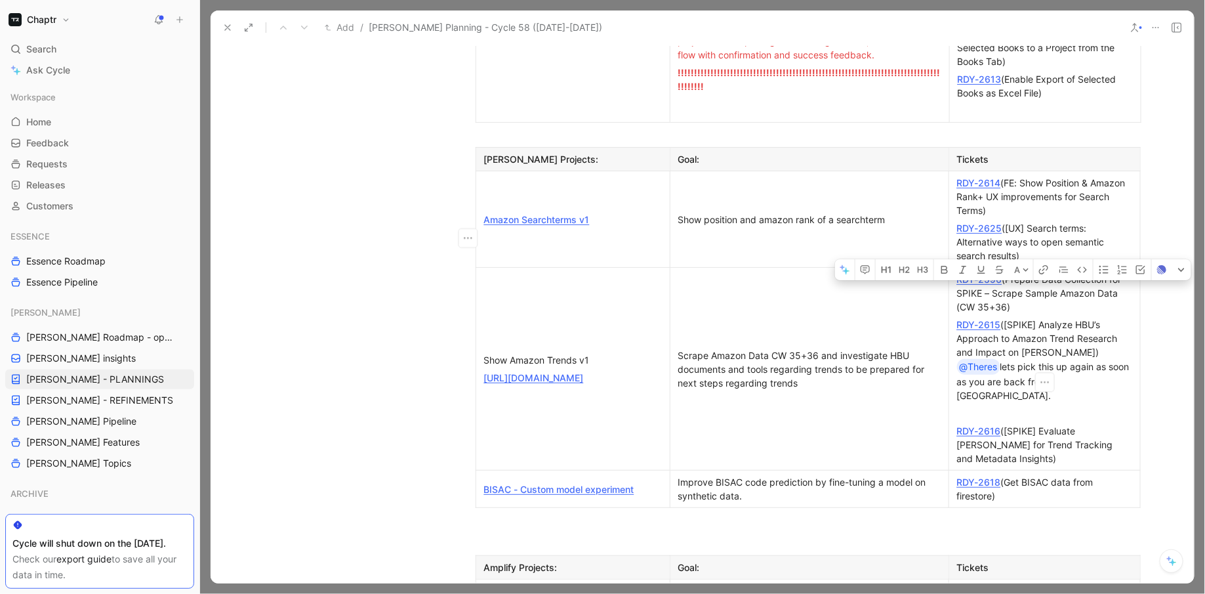
click at [1024, 272] on div "RDY-2596 (Prepare Data Collection for SPIKE – Scrape Sample Amazon Data (CW 35+…" at bounding box center [1044, 292] width 175 height 41
click at [1016, 272] on div "RDY-2596 (Prepare Data Collection for SPIKE – Scrape Sample Amazon Data (CW 35+…" at bounding box center [1044, 292] width 175 height 41
click at [989, 274] on link "RDY-2596" at bounding box center [979, 279] width 45 height 11
click at [982, 319] on link "RDY-2615" at bounding box center [979, 324] width 44 height 11
drag, startPoint x: 1060, startPoint y: 229, endPoint x: 1035, endPoint y: 229, distance: 24.9
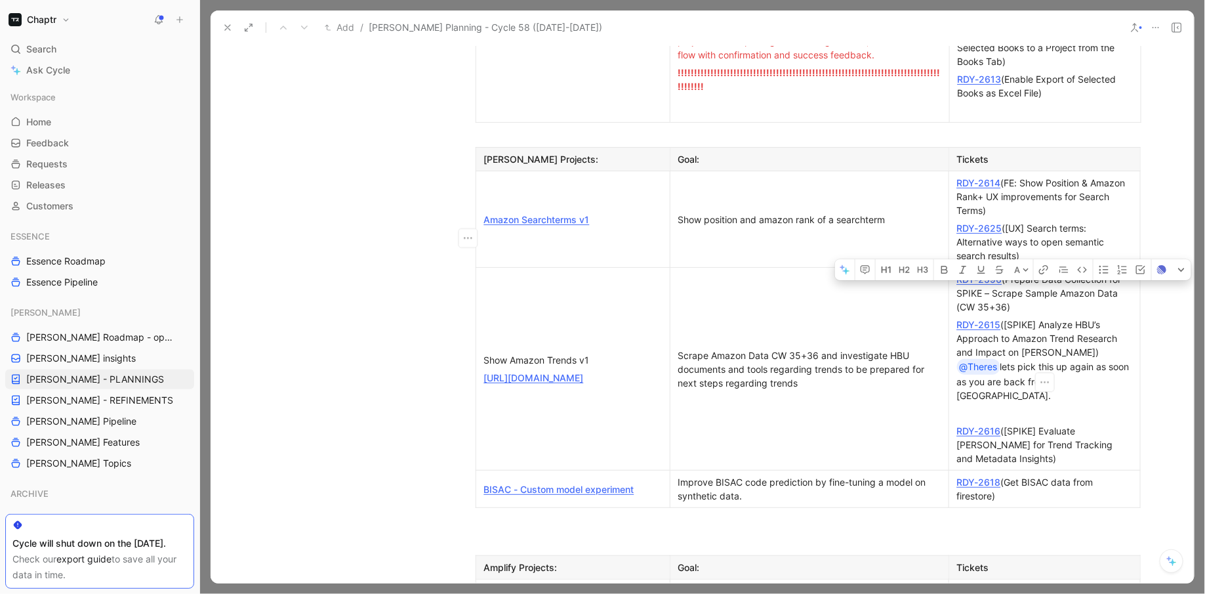
click at [1037, 318] on div "RDY-2615 ([SPIKE] Analyze HBU’s Approach to Amazon Trend Research and Impact on…" at bounding box center [1044, 360] width 175 height 85
click at [1035, 318] on div "RDY-2615 ([SPIKE] Analyze HBU’s Approach to Amazon Trend Research and Impact on…" at bounding box center [1044, 360] width 175 height 85
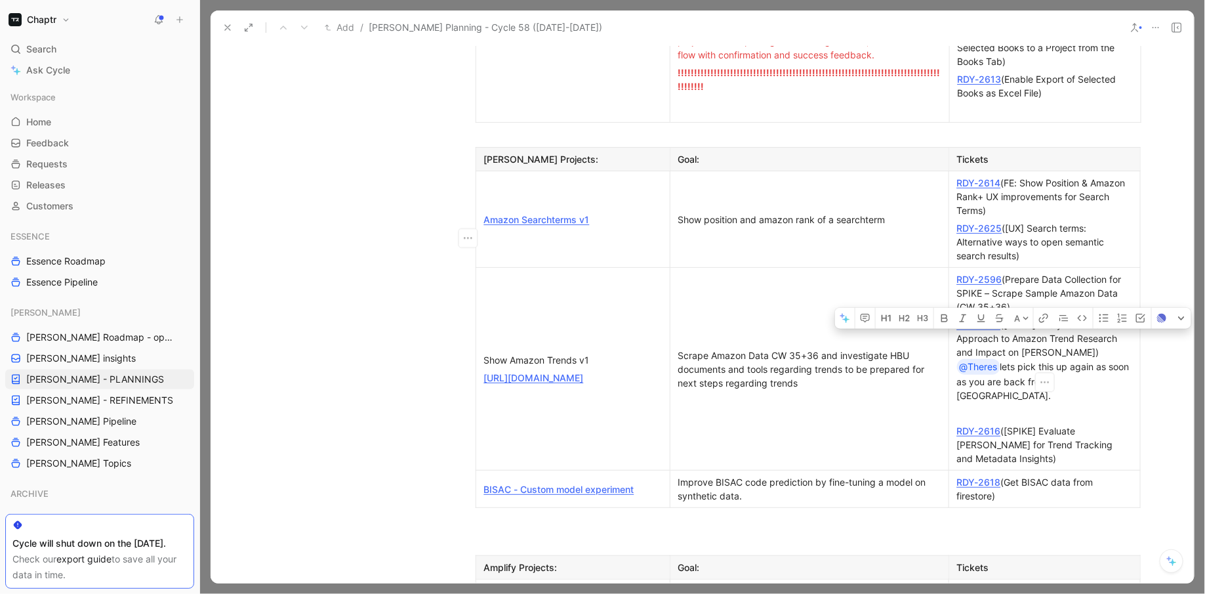
drag, startPoint x: 1104, startPoint y: 253, endPoint x: 955, endPoint y: 200, distance: 158.1
click at [955, 316] on p "RDY-2615 ([SPIKE] Analyze HBU’s Approach to Amazon Trend Research and Impact on…" at bounding box center [1045, 360] width 186 height 89
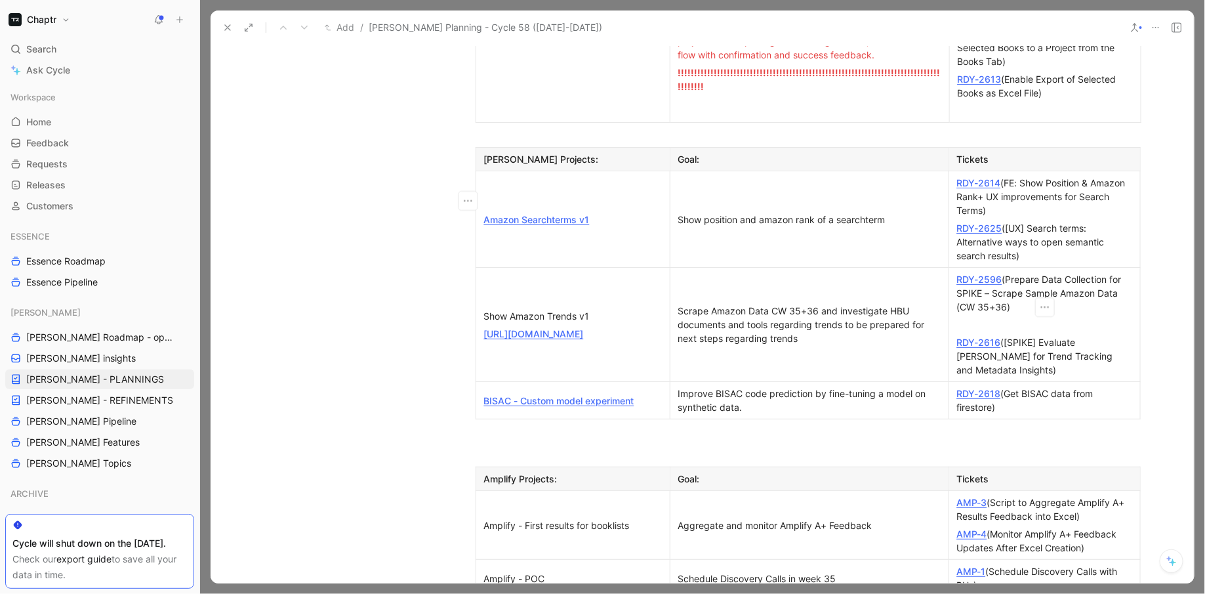
click at [981, 318] on div at bounding box center [1044, 325] width 175 height 14
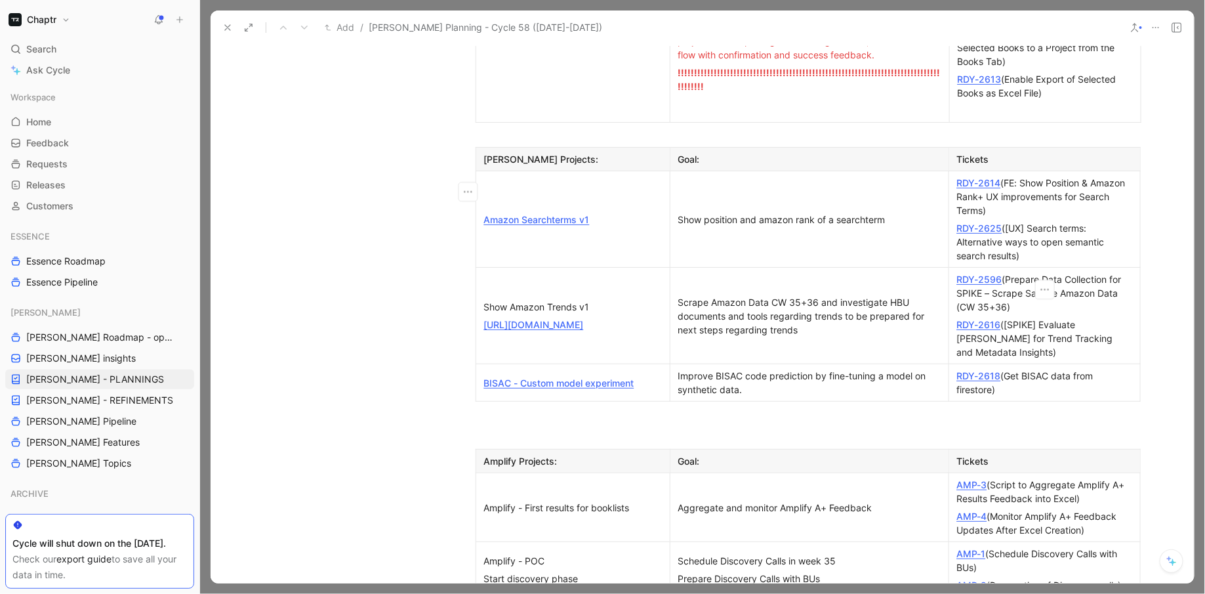
click at [1019, 318] on div "RDY-2616 ([[PERSON_NAME]] Evaluate [PERSON_NAME] for Trend Tracking and Metadat…" at bounding box center [1044, 338] width 175 height 41
click at [979, 318] on div "RDY-2616 ([[PERSON_NAME]] Evaluate [PERSON_NAME] for Trend Tracking and Metadat…" at bounding box center [1044, 338] width 175 height 41
click at [979, 319] on link "RDY-2616" at bounding box center [979, 324] width 44 height 11
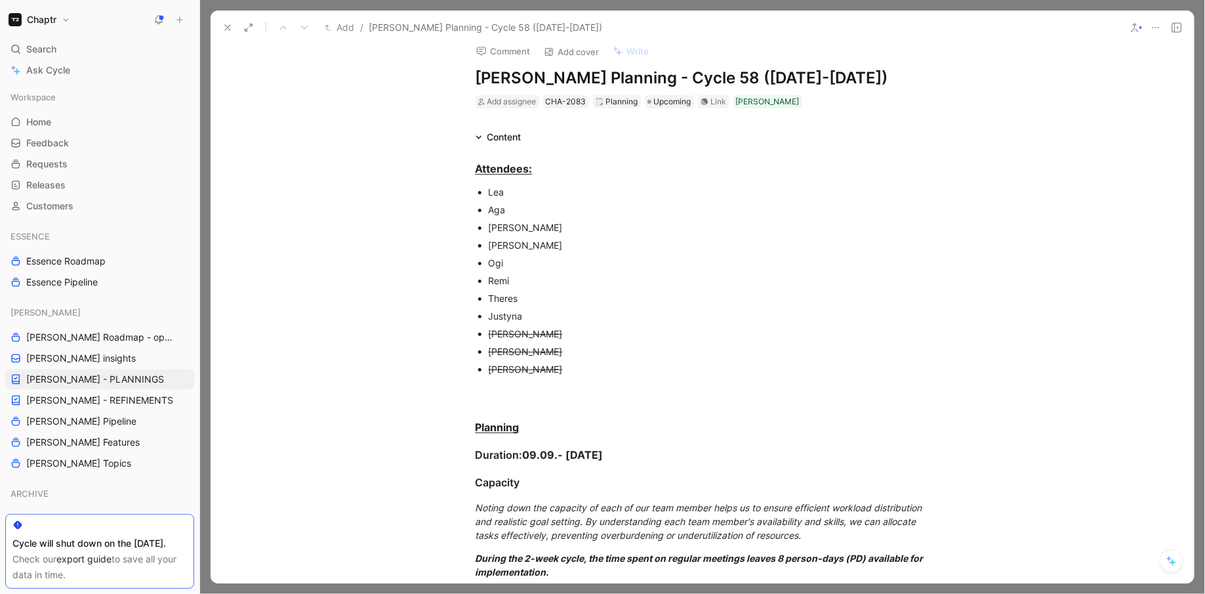
scroll to position [0, 0]
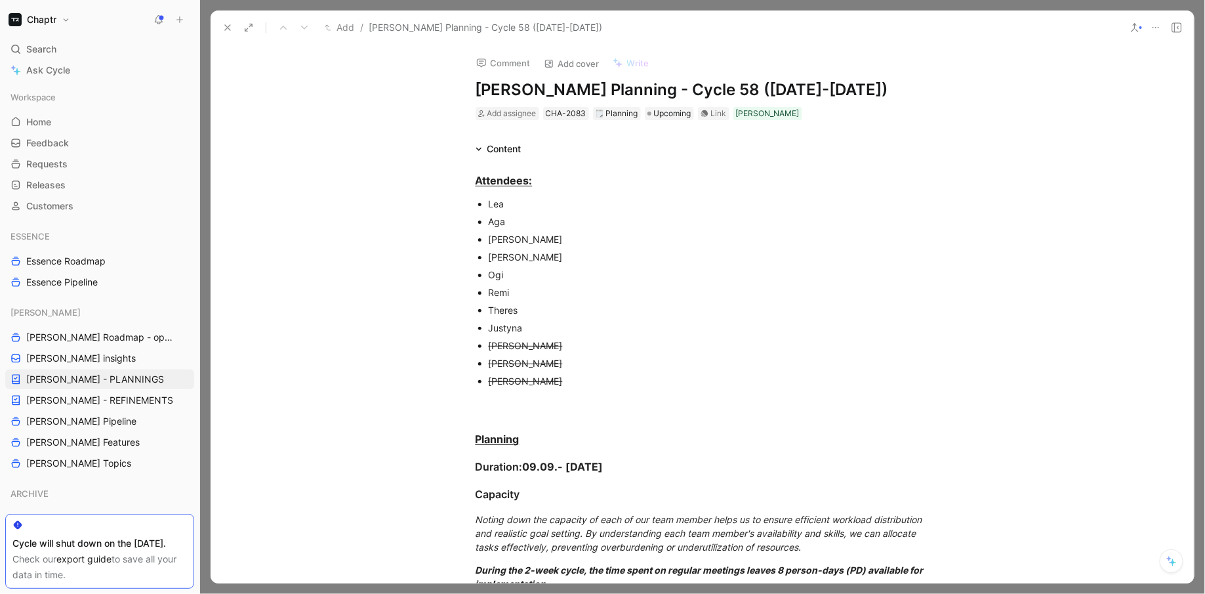
click at [673, 81] on h1 "[PERSON_NAME] Planning - Cycle 58 ([DATE]-[DATE])" at bounding box center [703, 89] width 454 height 21
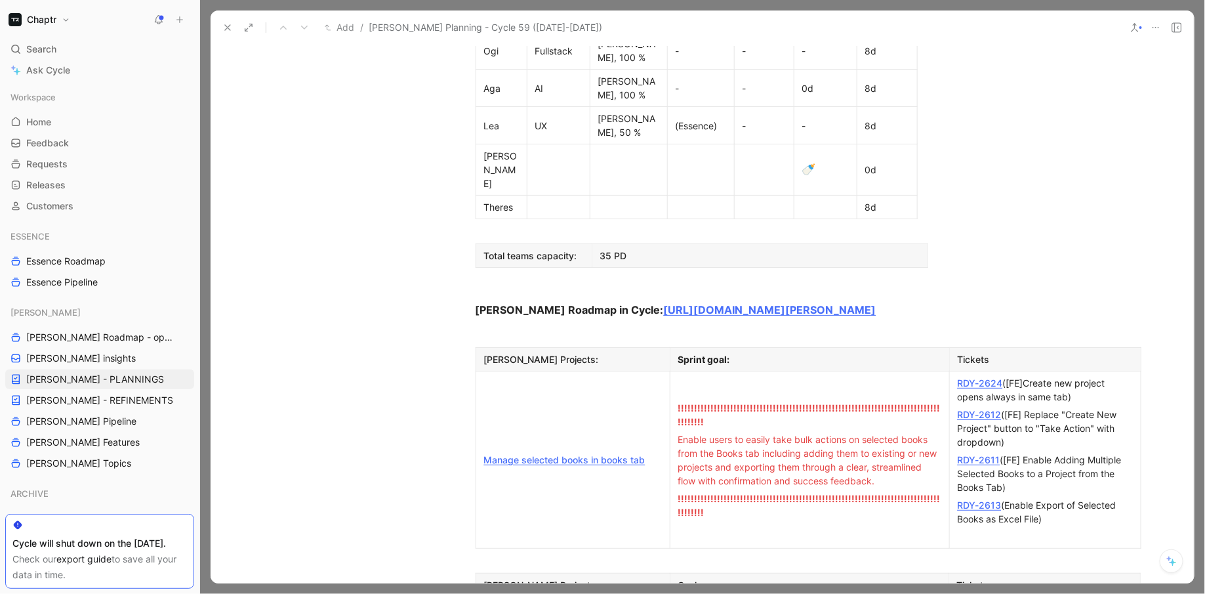
scroll to position [831, 0]
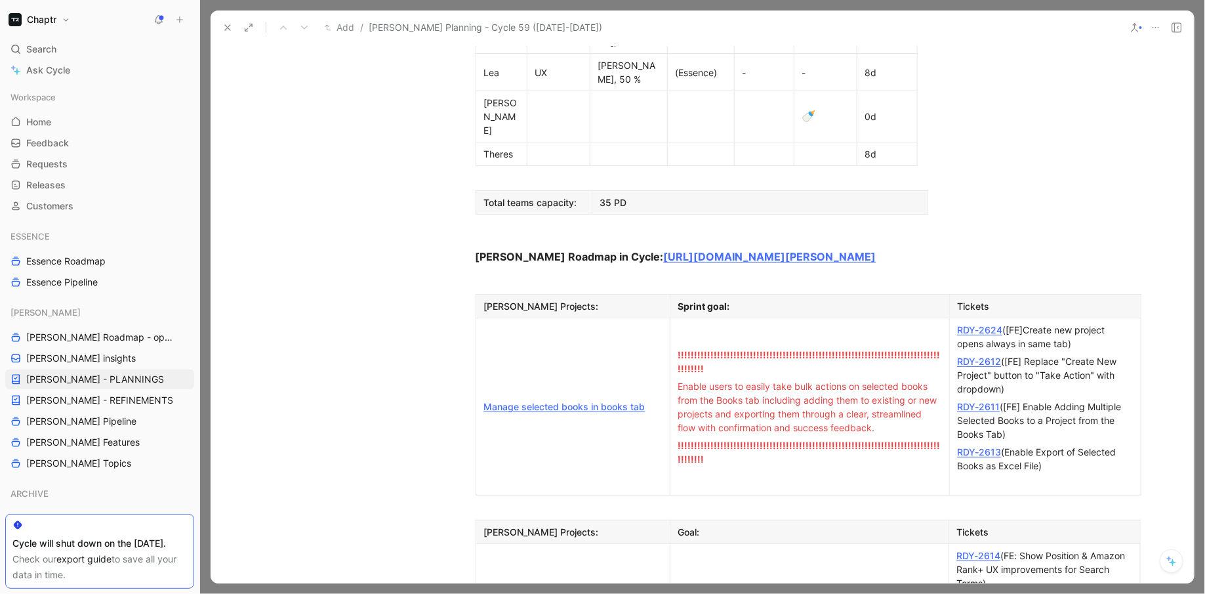
click at [478, 318] on td "Manage selected books in books tab" at bounding box center [573, 406] width 194 height 177
click at [516, 318] on td "Manage selected books in books tab" at bounding box center [573, 406] width 194 height 177
click at [522, 318] on td "Manage selected books in books tab" at bounding box center [573, 406] width 194 height 177
click at [522, 382] on div "Dismiss" at bounding box center [501, 397] width 89 height 30
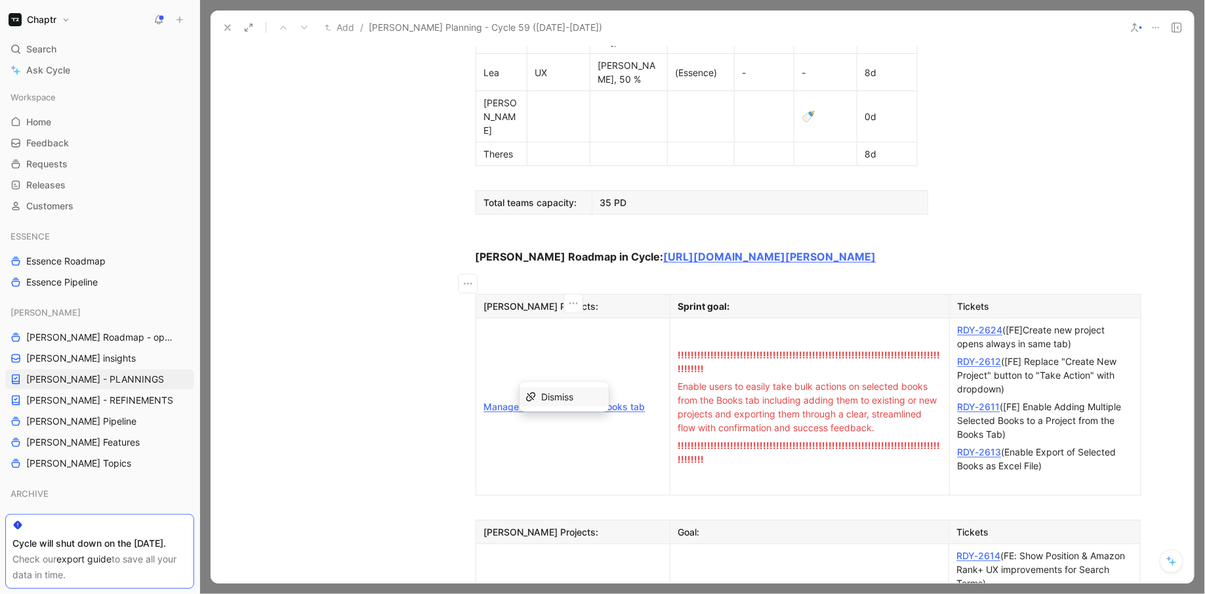
drag, startPoint x: 651, startPoint y: 284, endPoint x: 483, endPoint y: 283, distance: 168.0
click at [483, 398] on p "Manage selected books in books tab" at bounding box center [573, 407] width 188 height 18
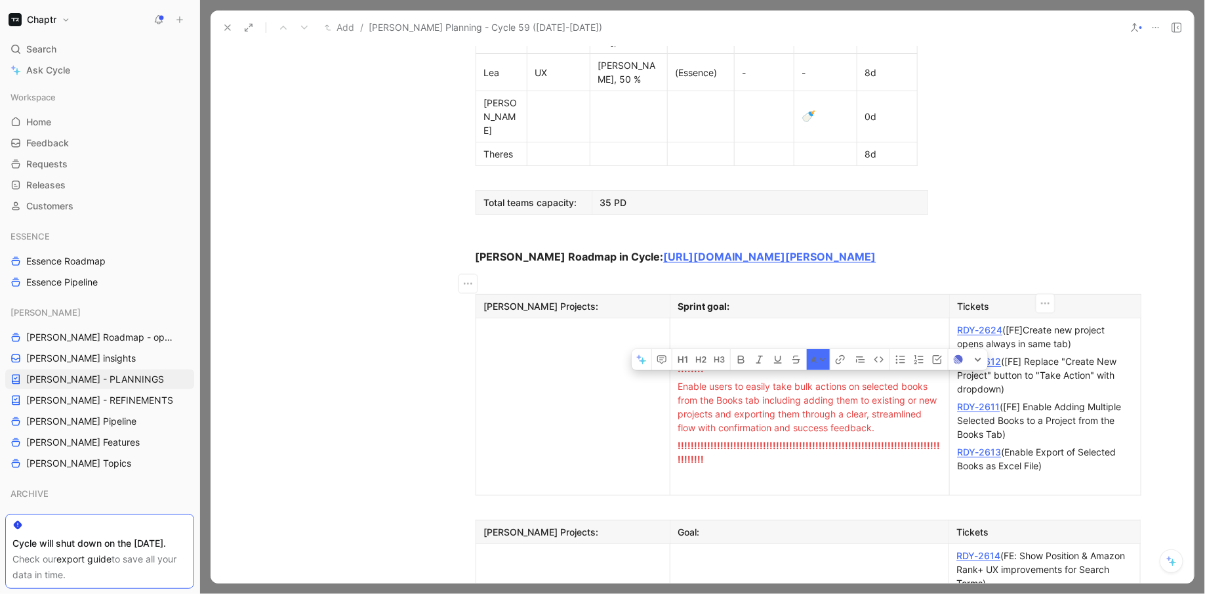
drag, startPoint x: 719, startPoint y: 236, endPoint x: 919, endPoint y: 325, distance: 218.5
click at [919, 325] on td "!!!!!!!!!!!!!!!!!!!!!!!!!!!!!!!!!!!!!!!!!!!!!!!!!!!!!!!!!!!!!!!!!!!!!!!!!!!!!!!…" at bounding box center [809, 406] width 279 height 177
drag, startPoint x: 933, startPoint y: 307, endPoint x: 684, endPoint y: 262, distance: 252.6
click at [684, 379] on div "Enable users to easily take bulk actions on selected books from the Books tab i…" at bounding box center [809, 406] width 263 height 55
click at [682, 381] on span "Enable users to easily take bulk actions on selected books from the Books tab i…" at bounding box center [809, 407] width 262 height 52
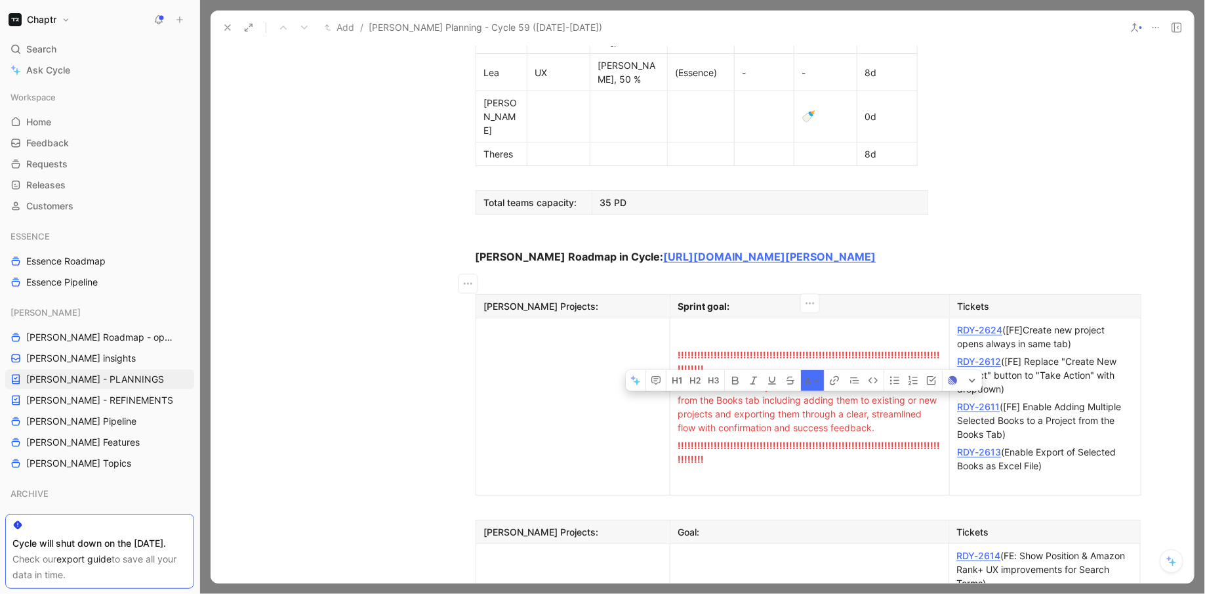
drag, startPoint x: 678, startPoint y: 262, endPoint x: 936, endPoint y: 305, distance: 260.7
click at [936, 379] on div "Enable users to easily take bulk actions on selected books from the Books tab i…" at bounding box center [809, 406] width 263 height 55
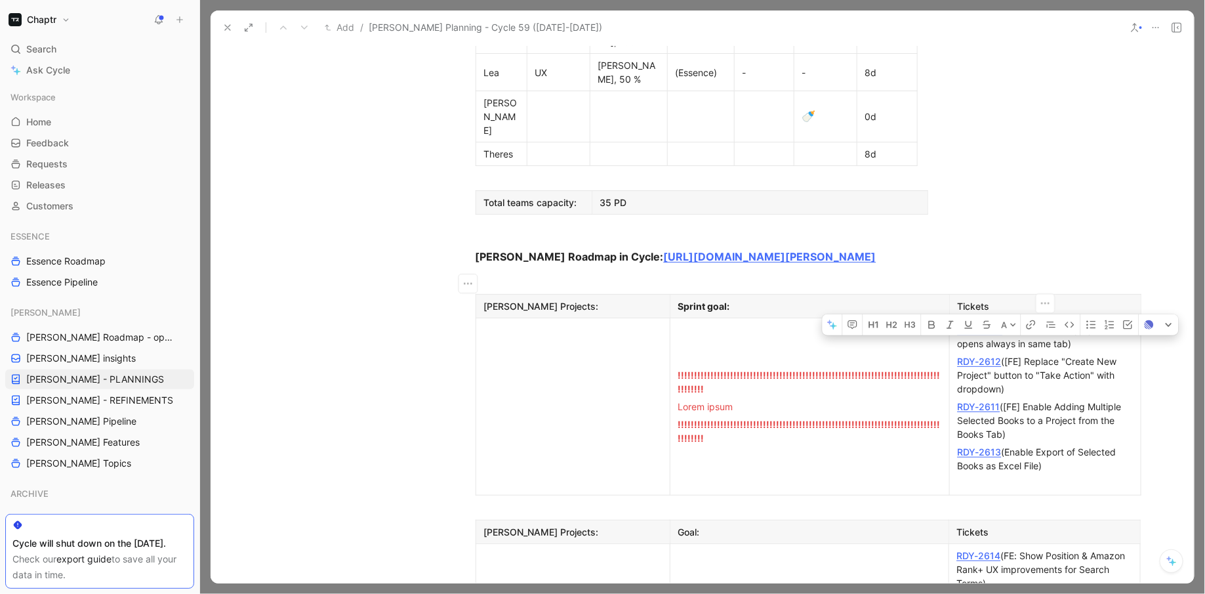
drag, startPoint x: 1053, startPoint y: 344, endPoint x: 959, endPoint y: 208, distance: 166.0
click at [958, 318] on td "RDY-2624 ([FE]Create new project opens always in same tab) RDY-2612 ([FE] Repla…" at bounding box center [1045, 406] width 192 height 177
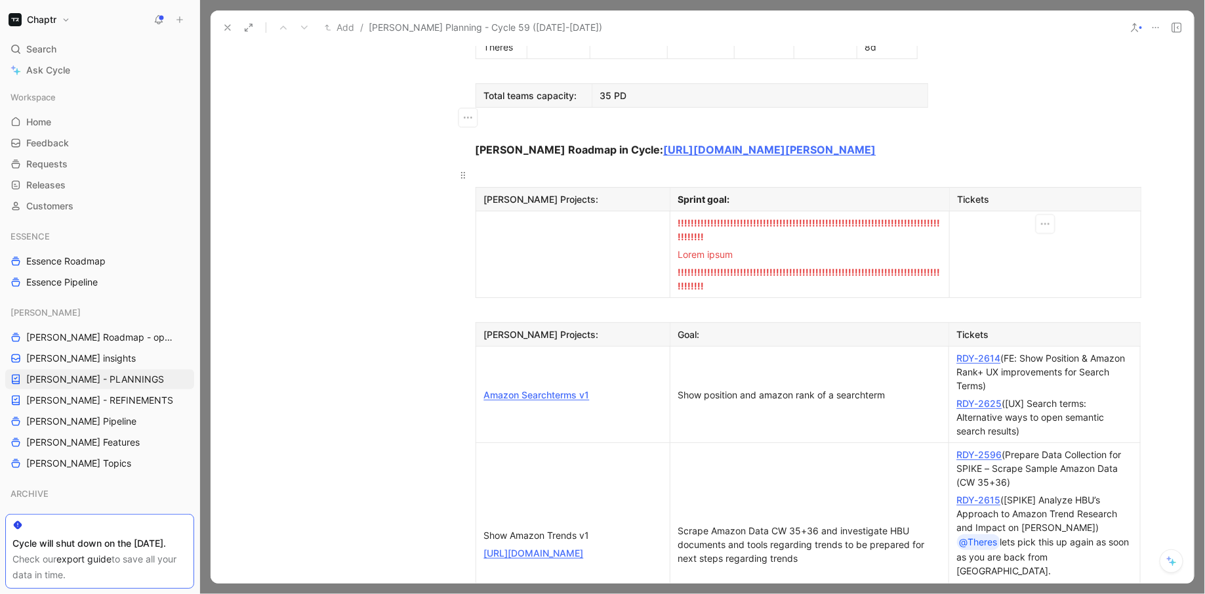
scroll to position [962, 0]
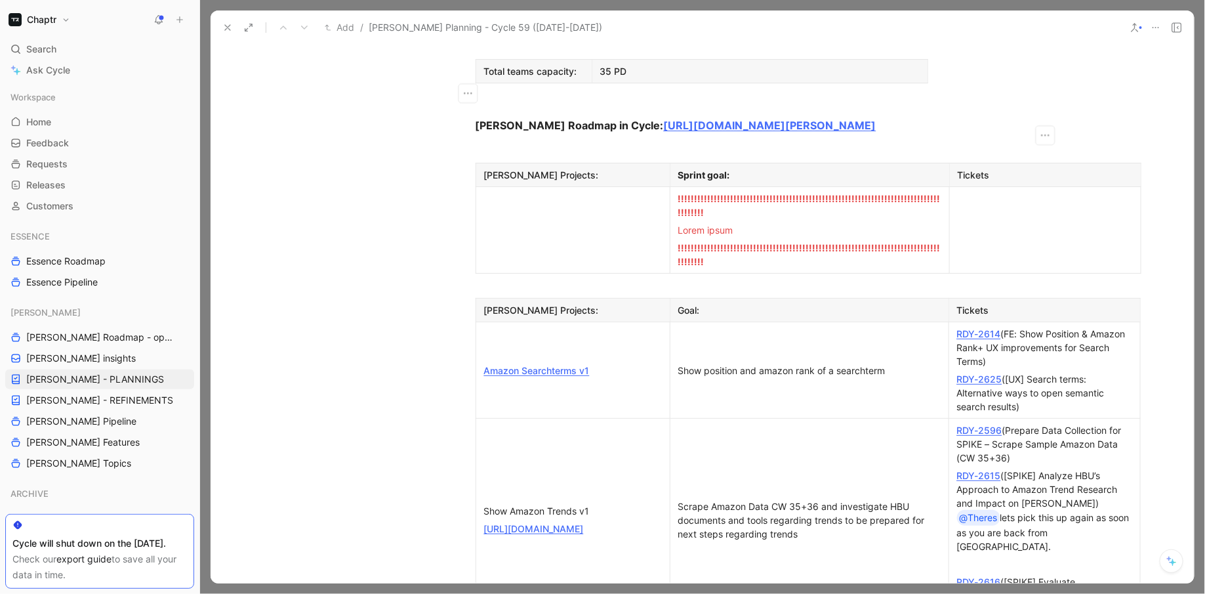
click at [632, 363] on div "Amazon Searchterms v1" at bounding box center [573, 370] width 178 height 14
click at [847, 322] on td "Show position and amazon rank of a searchterm" at bounding box center [809, 370] width 279 height 96
click at [1034, 372] on div "RDY-2625 ([UX] Search terms: Alternative ways to open semantic search results)" at bounding box center [1044, 392] width 175 height 41
click at [627, 363] on div "Amazon Searchterms v1" at bounding box center [573, 370] width 178 height 14
click at [468, 220] on icon "button" at bounding box center [467, 219] width 13 height 13
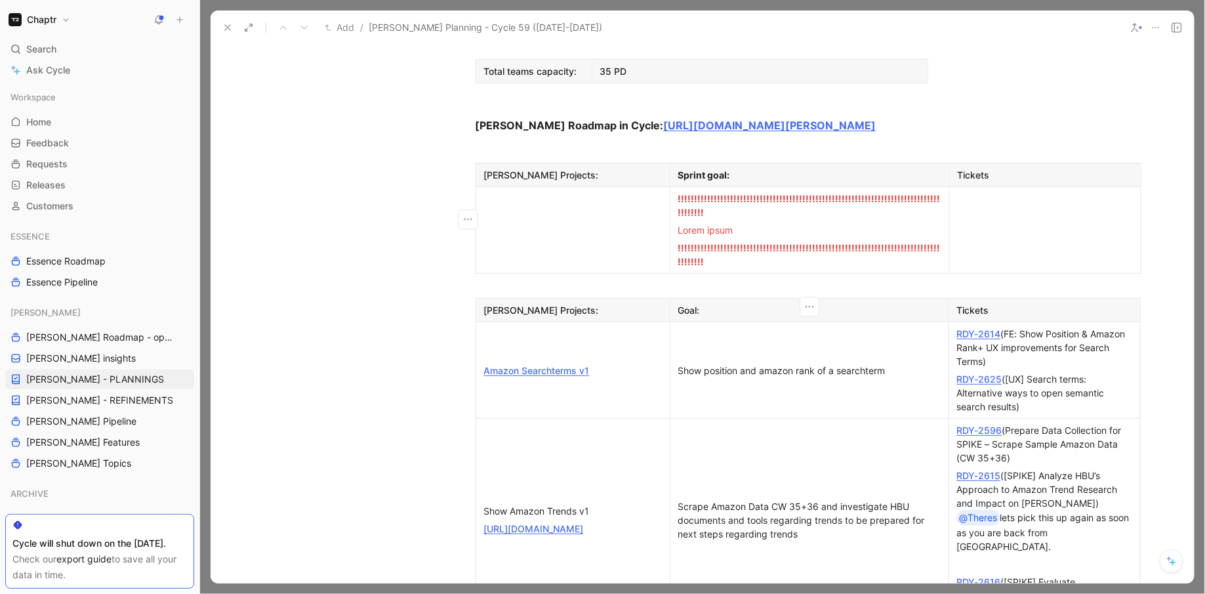
click at [778, 363] on div "Show position and amazon rank of a searchterm" at bounding box center [809, 370] width 262 height 14
click at [815, 499] on div "Scrape Amazon Data CW 35+36 and investigate HBU documents and tools regarding t…" at bounding box center [809, 519] width 262 height 41
click at [622, 363] on div "Amazon Searchterms v1" at bounding box center [573, 370] width 178 height 14
click at [564, 365] on link "Amazon Searchterms v1" at bounding box center [537, 370] width 106 height 11
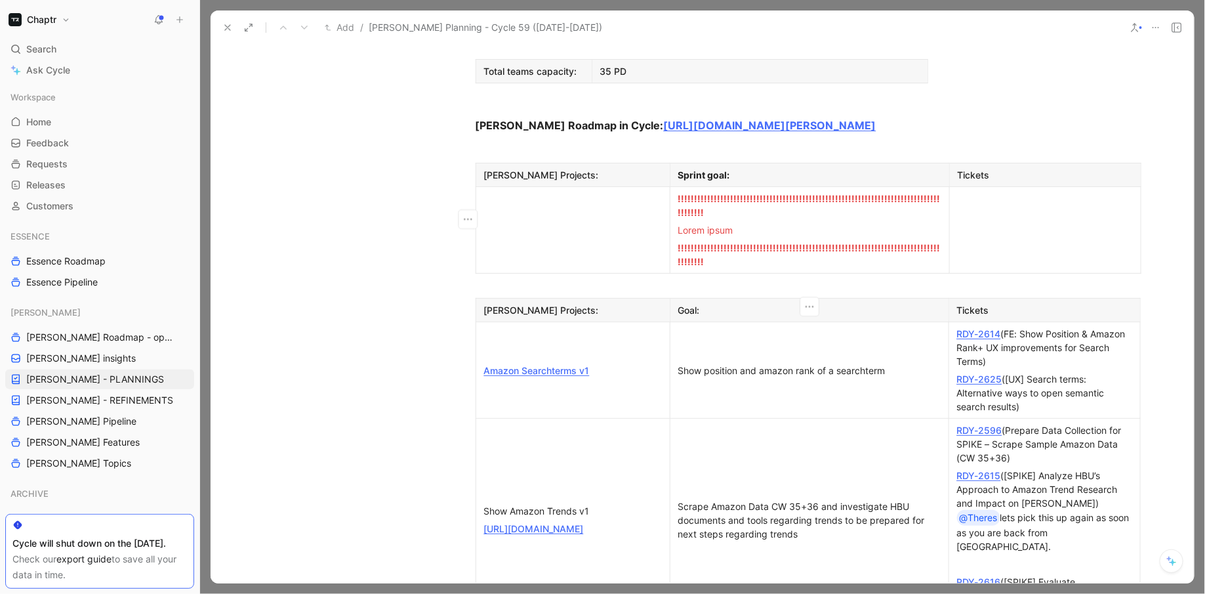
click at [723, 363] on div "Show position and amazon rank of a searchterm" at bounding box center [809, 370] width 262 height 14
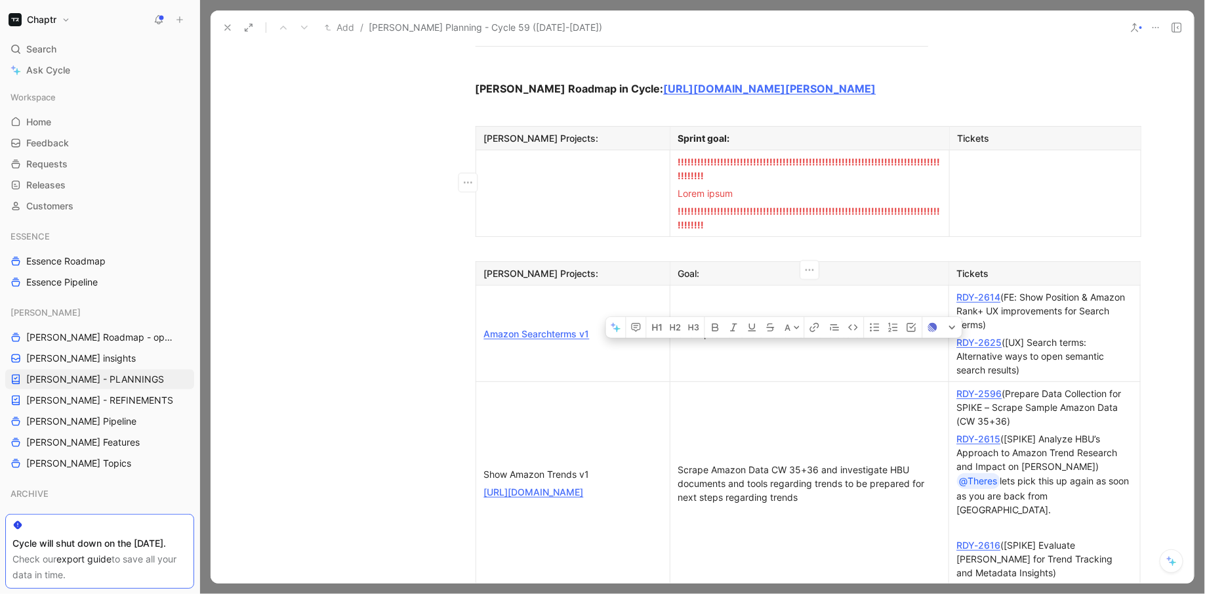
scroll to position [1007, 0]
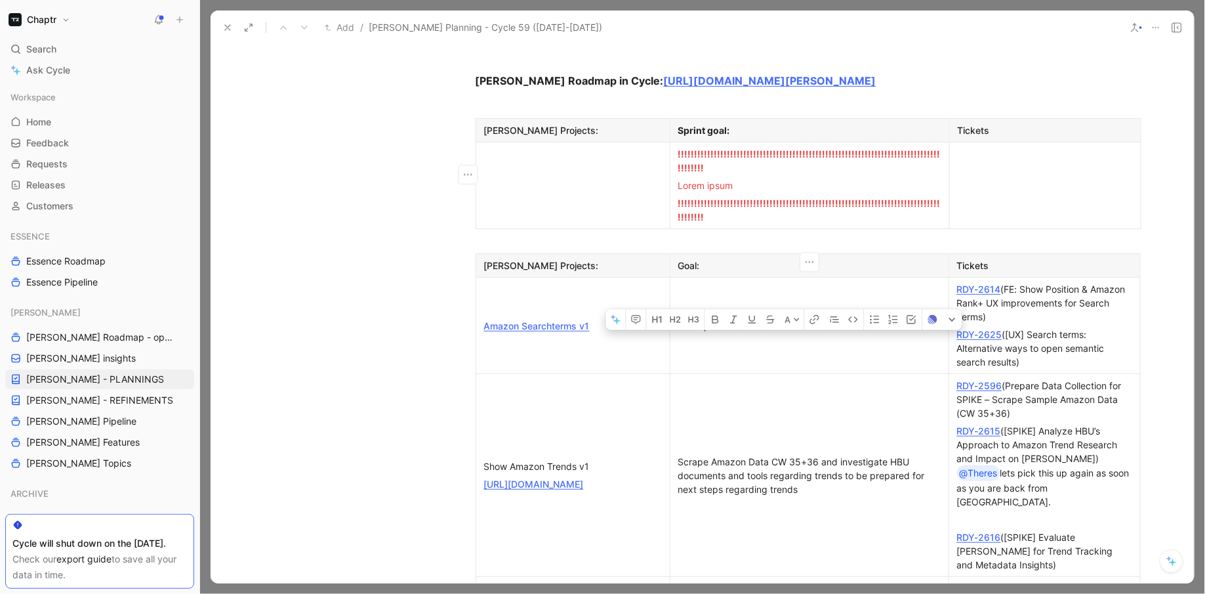
click at [736, 374] on td "Scrape Amazon Data CW 35+36 and investigate HBU documents and tools regarding t…" at bounding box center [809, 475] width 279 height 203
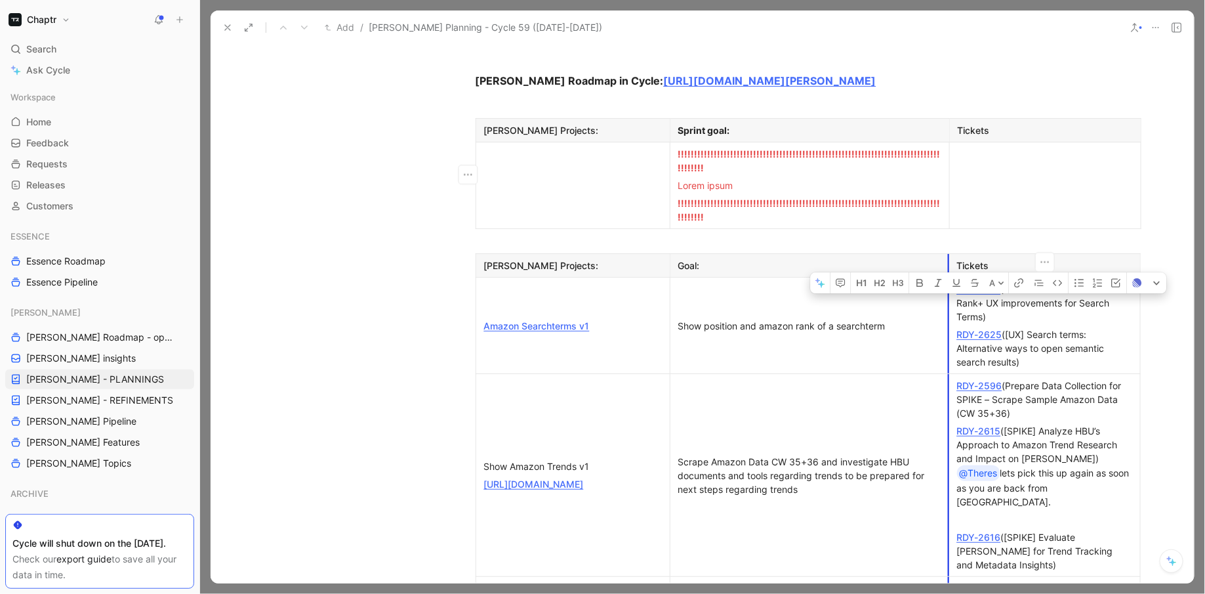
drag, startPoint x: 1027, startPoint y: 160, endPoint x: 953, endPoint y: 136, distance: 77.8
click at [953, 280] on p "RDY-2614 (FE: Show Position & Amazon Rank+ UX improvements for Search Terms)" at bounding box center [1045, 302] width 186 height 45
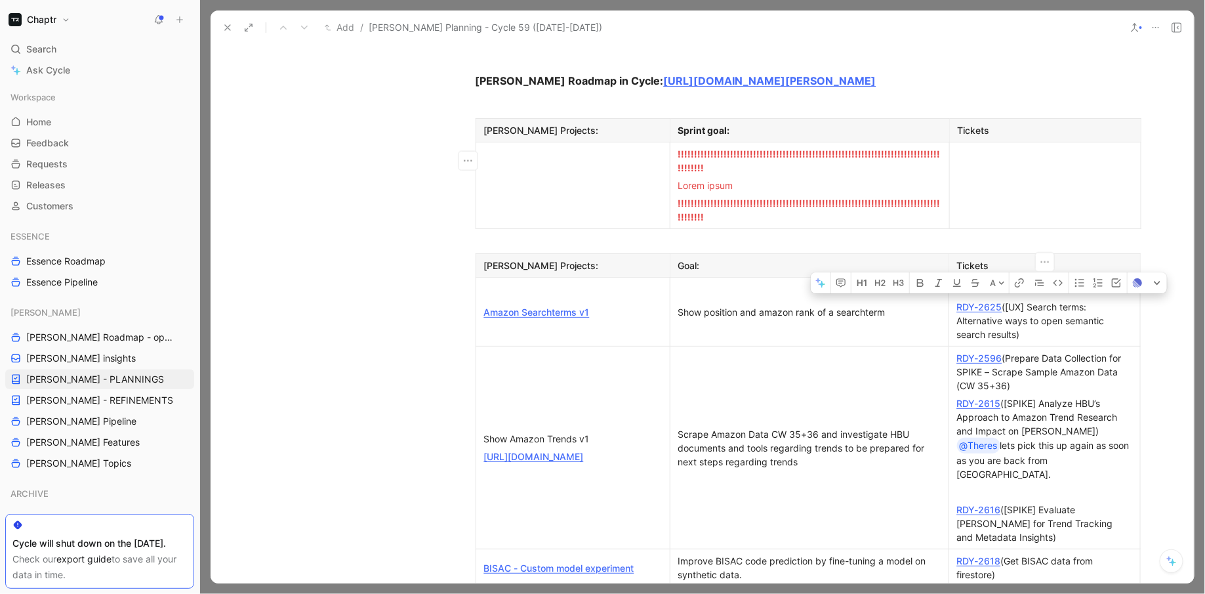
drag, startPoint x: 1036, startPoint y: 189, endPoint x: 961, endPoint y: 145, distance: 86.8
click at [961, 278] on td "RDY-2625 ([UX] Search terms: Alternative ways to open semantic search results)" at bounding box center [1045, 312] width 192 height 69
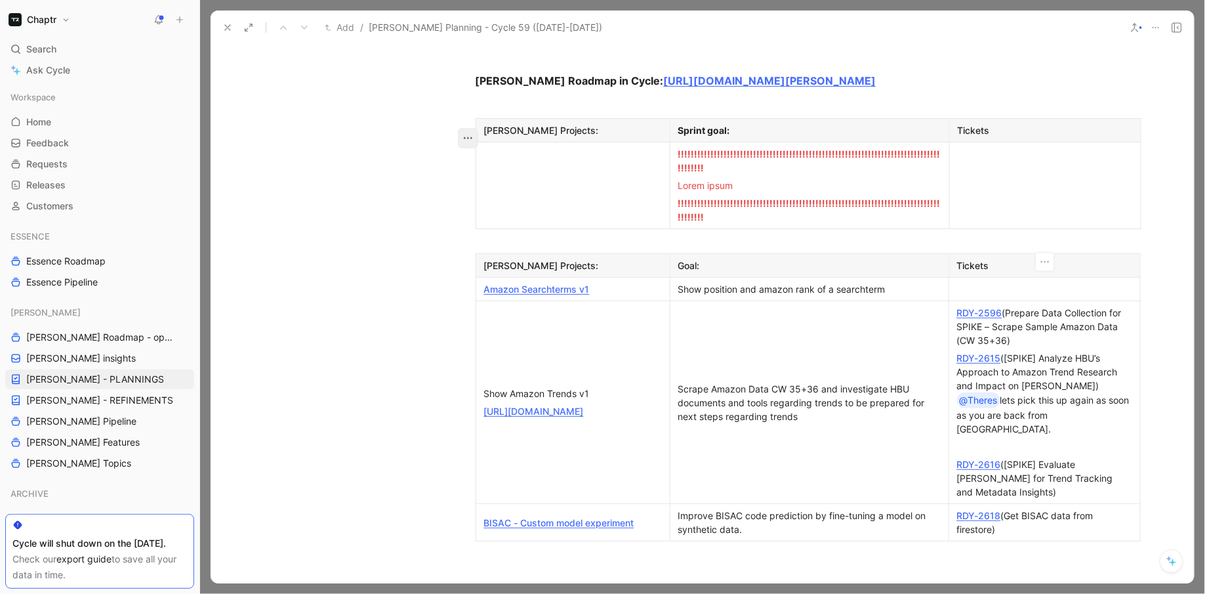
click at [467, 134] on icon "button" at bounding box center [467, 138] width 13 height 13
click at [484, 183] on span "Delete row" at bounding box center [467, 187] width 46 height 11
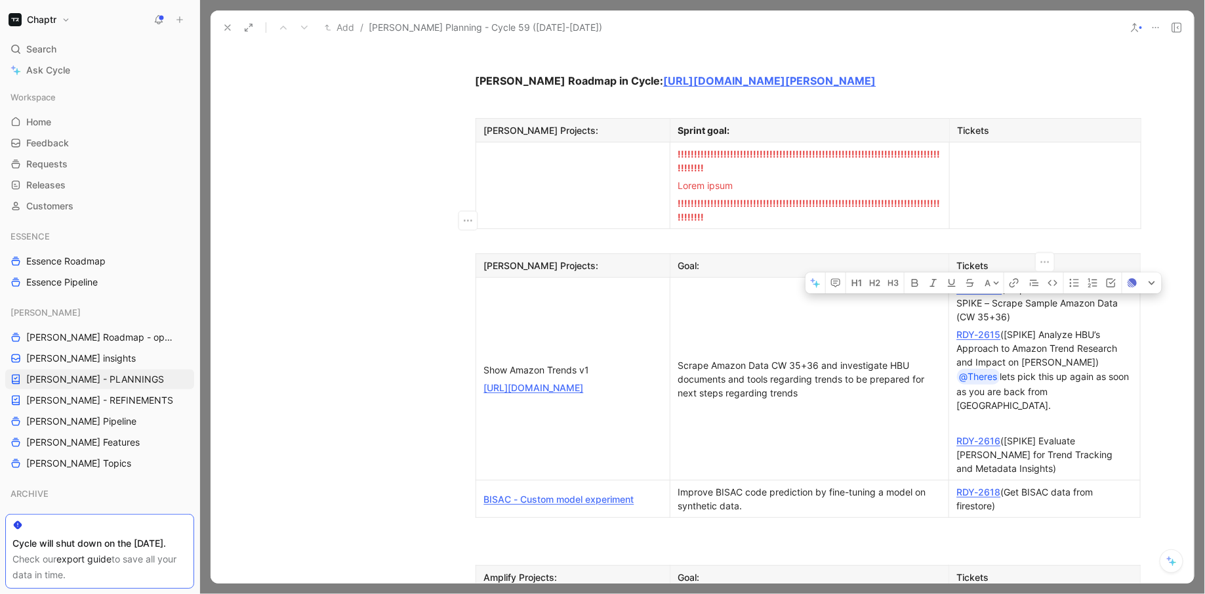
drag, startPoint x: 1017, startPoint y: 163, endPoint x: 953, endPoint y: 134, distance: 70.2
click at [953, 280] on p "RDY-2596 (Prepare Data Collection for SPIKE – Scrape Sample Amazon Data (CW 35+…" at bounding box center [1045, 302] width 186 height 45
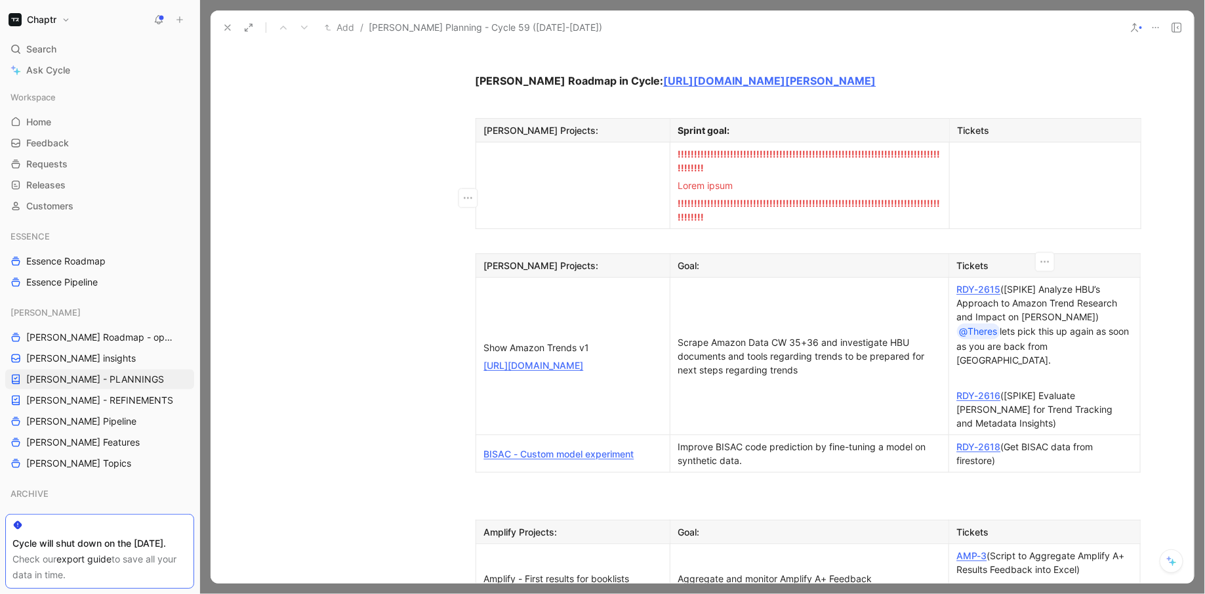
click at [772, 278] on td "Scrape Amazon Data CW 35+36 and investigate HBU documents and tools regarding t…" at bounding box center [809, 356] width 279 height 157
click at [773, 440] on div "Improve BISAC code prediction by fine-tuning a model on synthetic data." at bounding box center [809, 454] width 262 height 28
click at [970, 441] on link "RDY-2618" at bounding box center [979, 446] width 44 height 11
click at [612, 448] on link "BISAC - Custom model experiment" at bounding box center [559, 453] width 150 height 11
